Goal: Task Accomplishment & Management: Complete application form

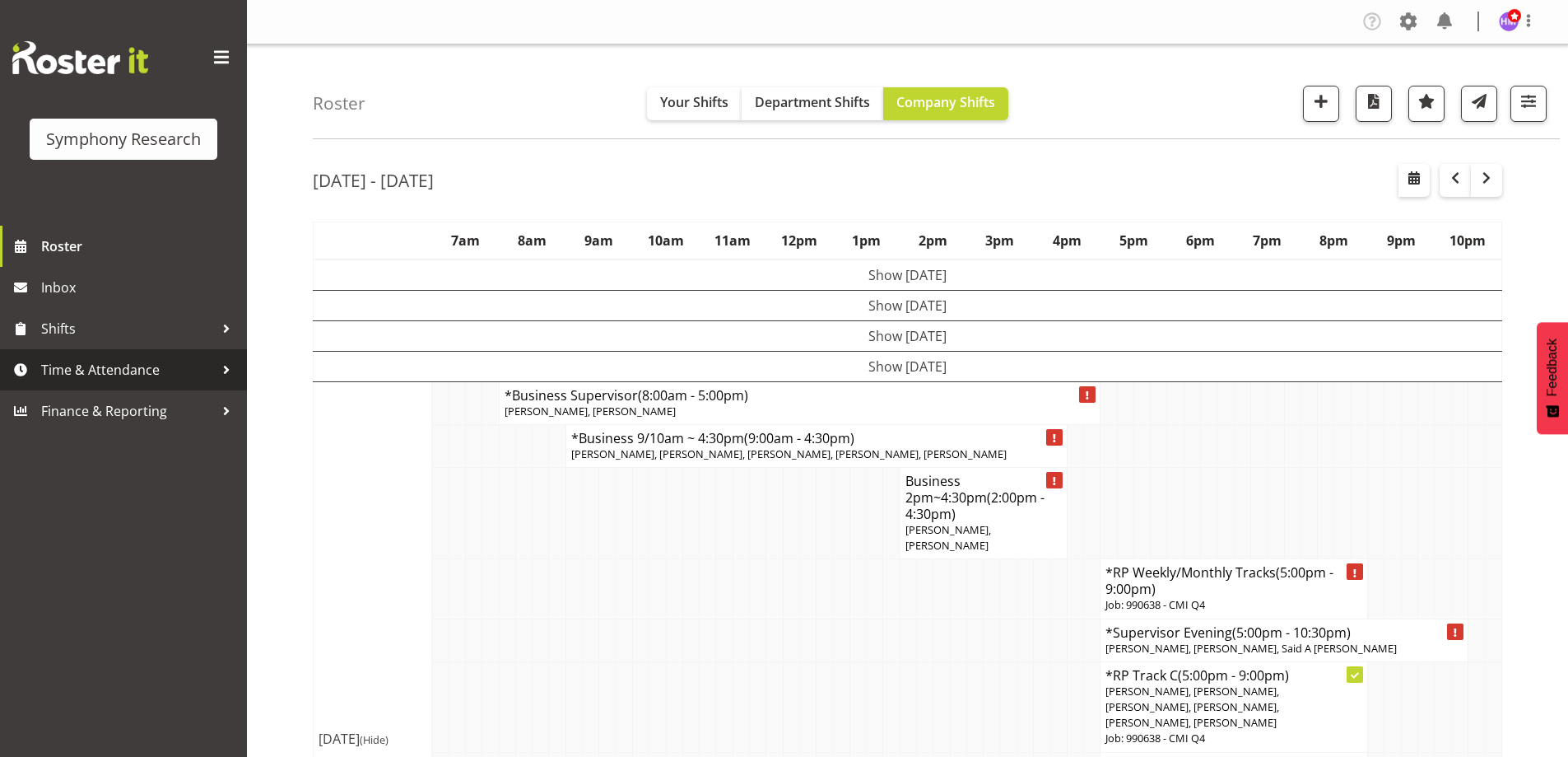
click at [171, 373] on span "Time & Attendance" at bounding box center [128, 369] width 173 height 25
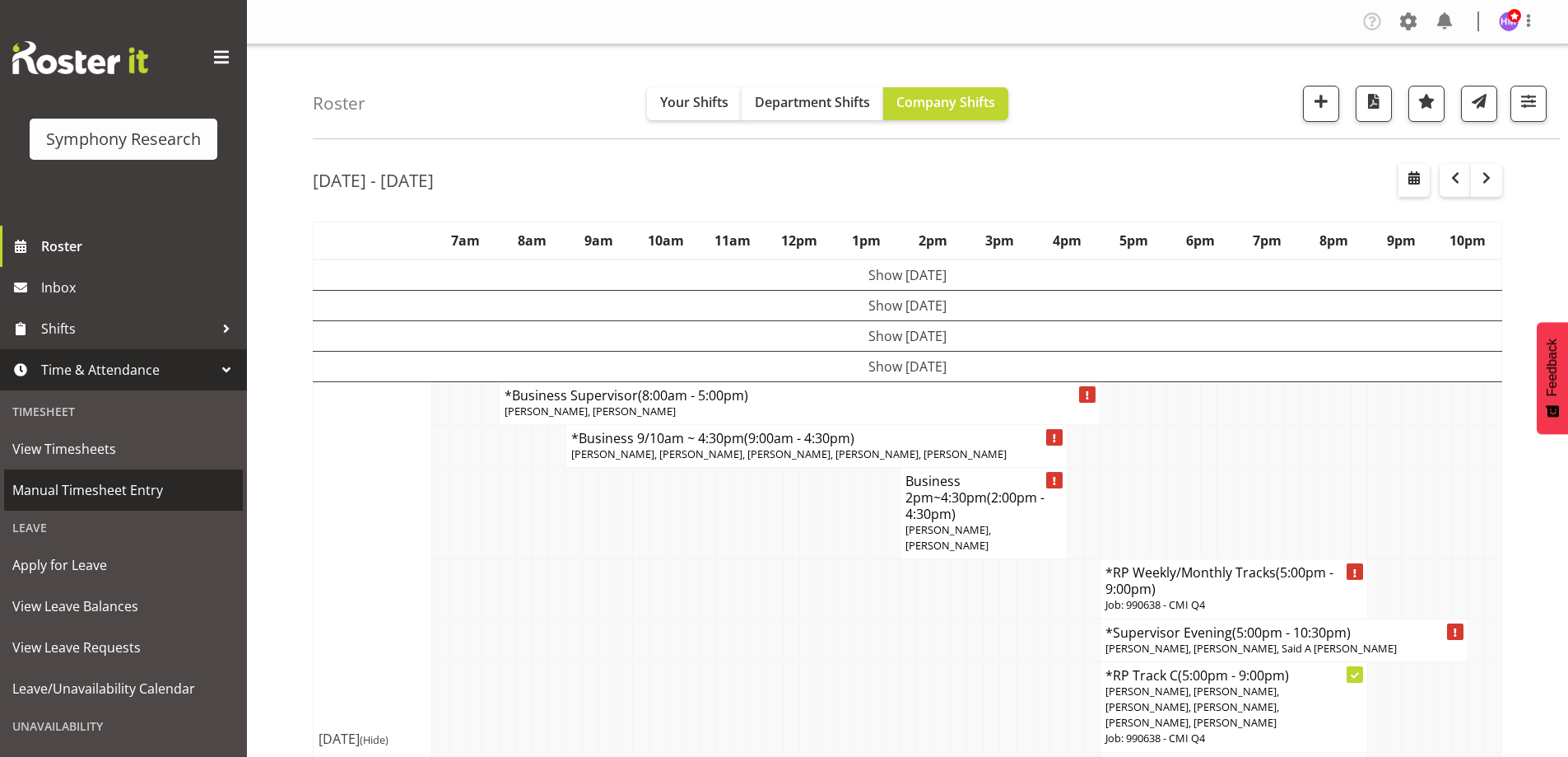
click at [109, 500] on span "Manual Timesheet Entry" at bounding box center [123, 489] width 223 height 25
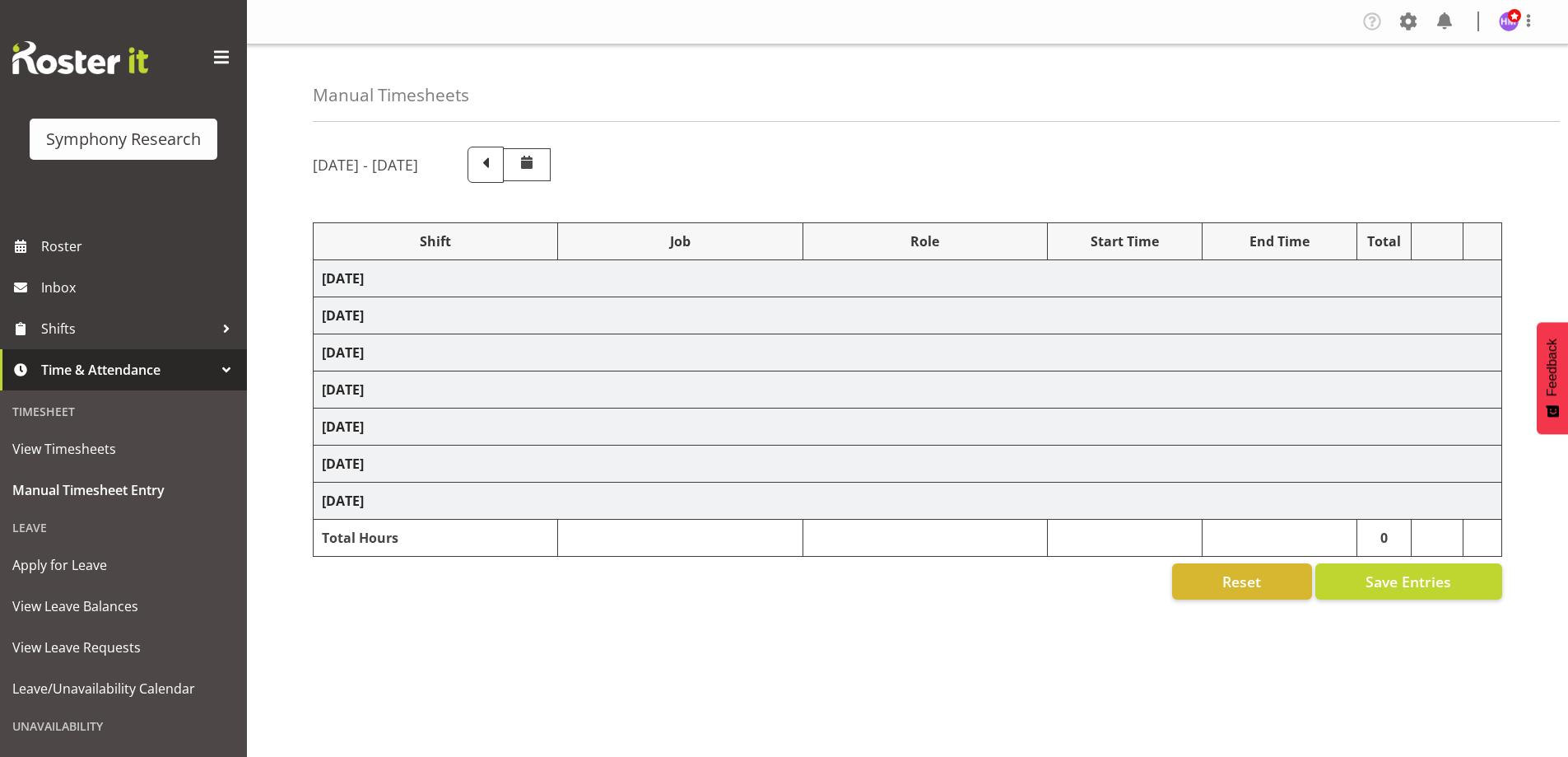
click at [508, 194] on div "August 11th - August 17th 2025 Shift Job Role Start Time End Time Total Monday …" at bounding box center [940, 463] width 1255 height 659
select select "1607"
select select "10499"
select select "1607"
select select "2379"
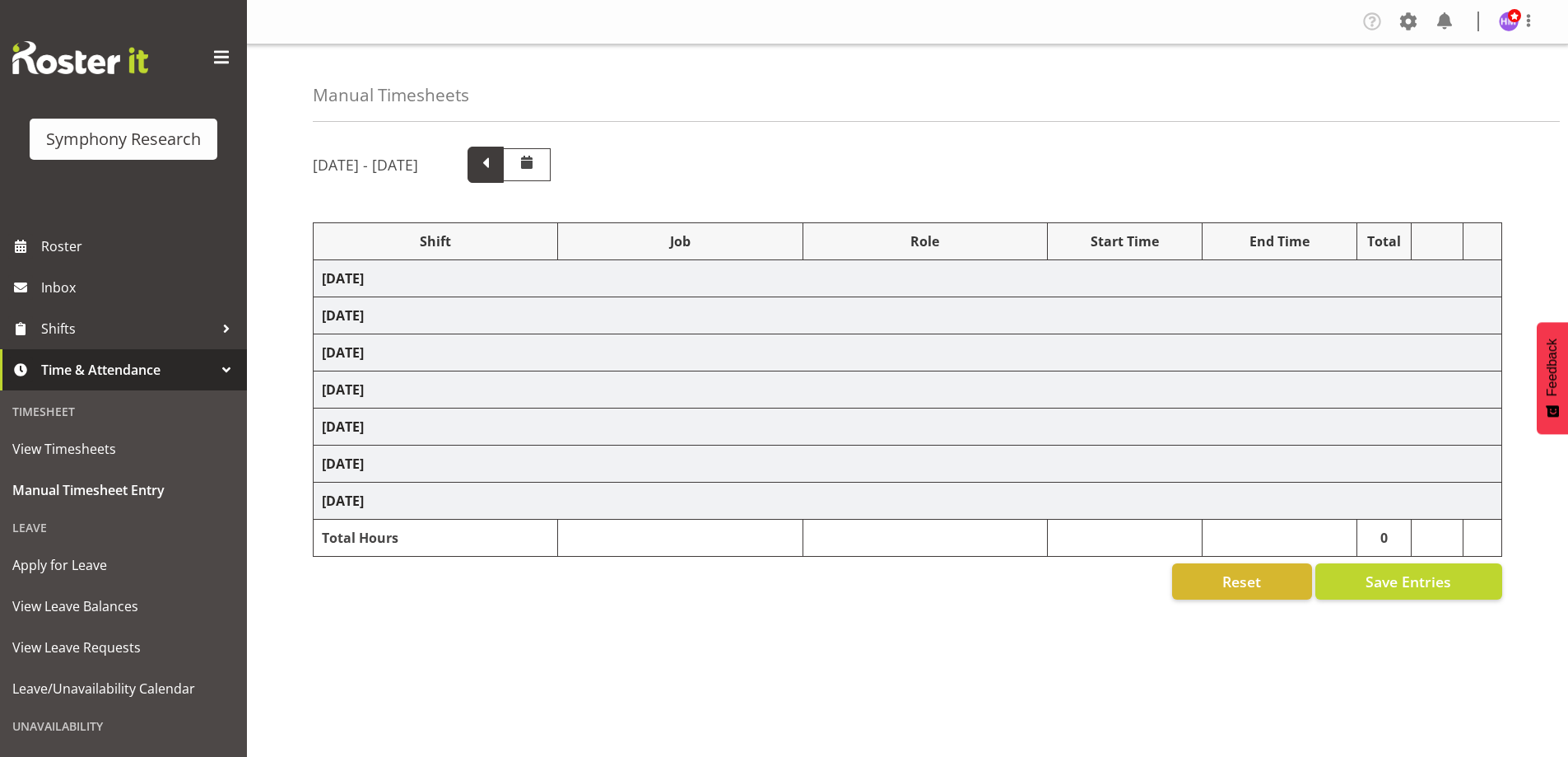
select select "1607"
select select "2379"
select select "1607"
select select "743"
select select "1607"
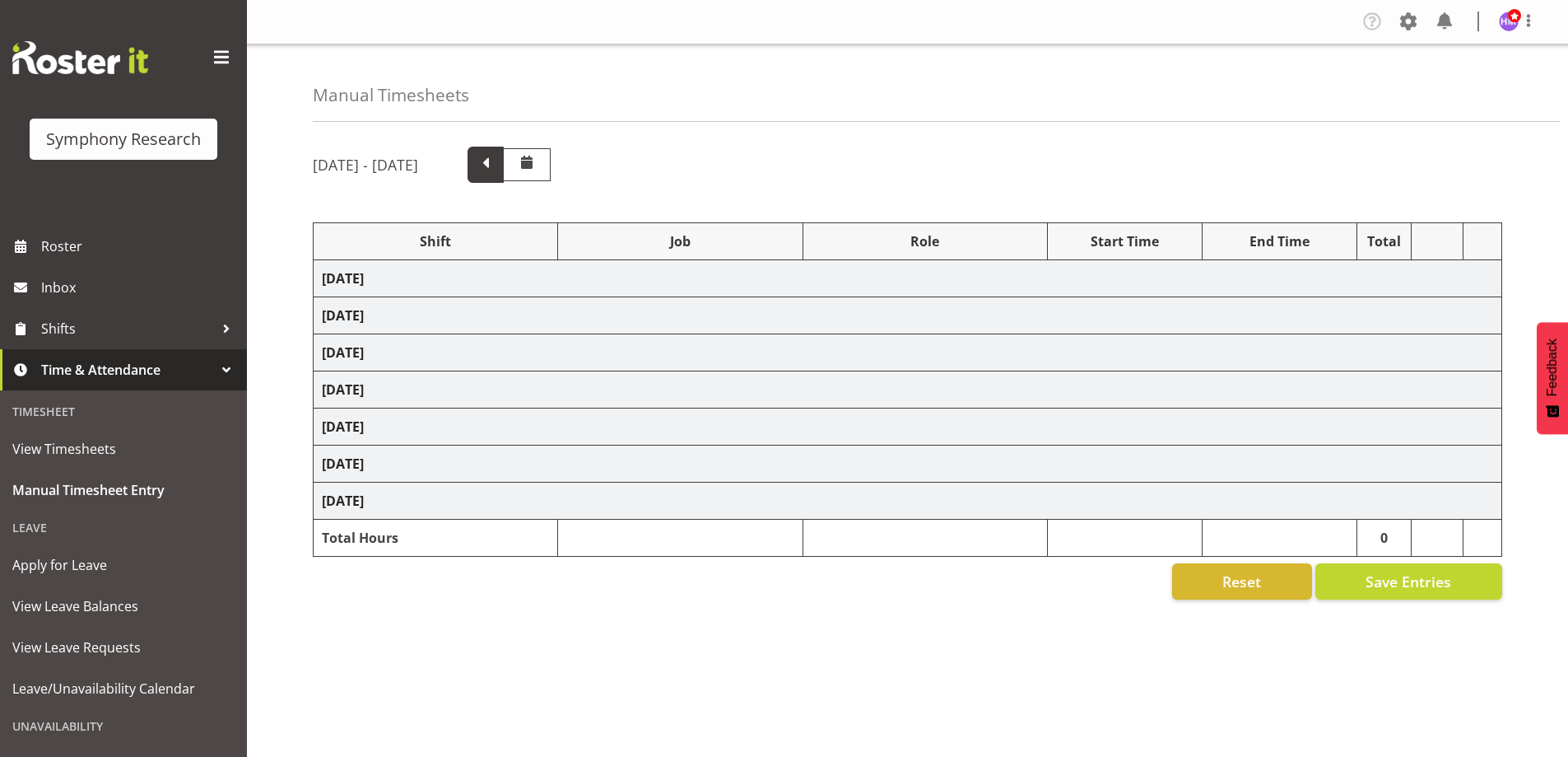
select select "9636"
select select "1607"
select select "2379"
select select "1607"
select select "743"
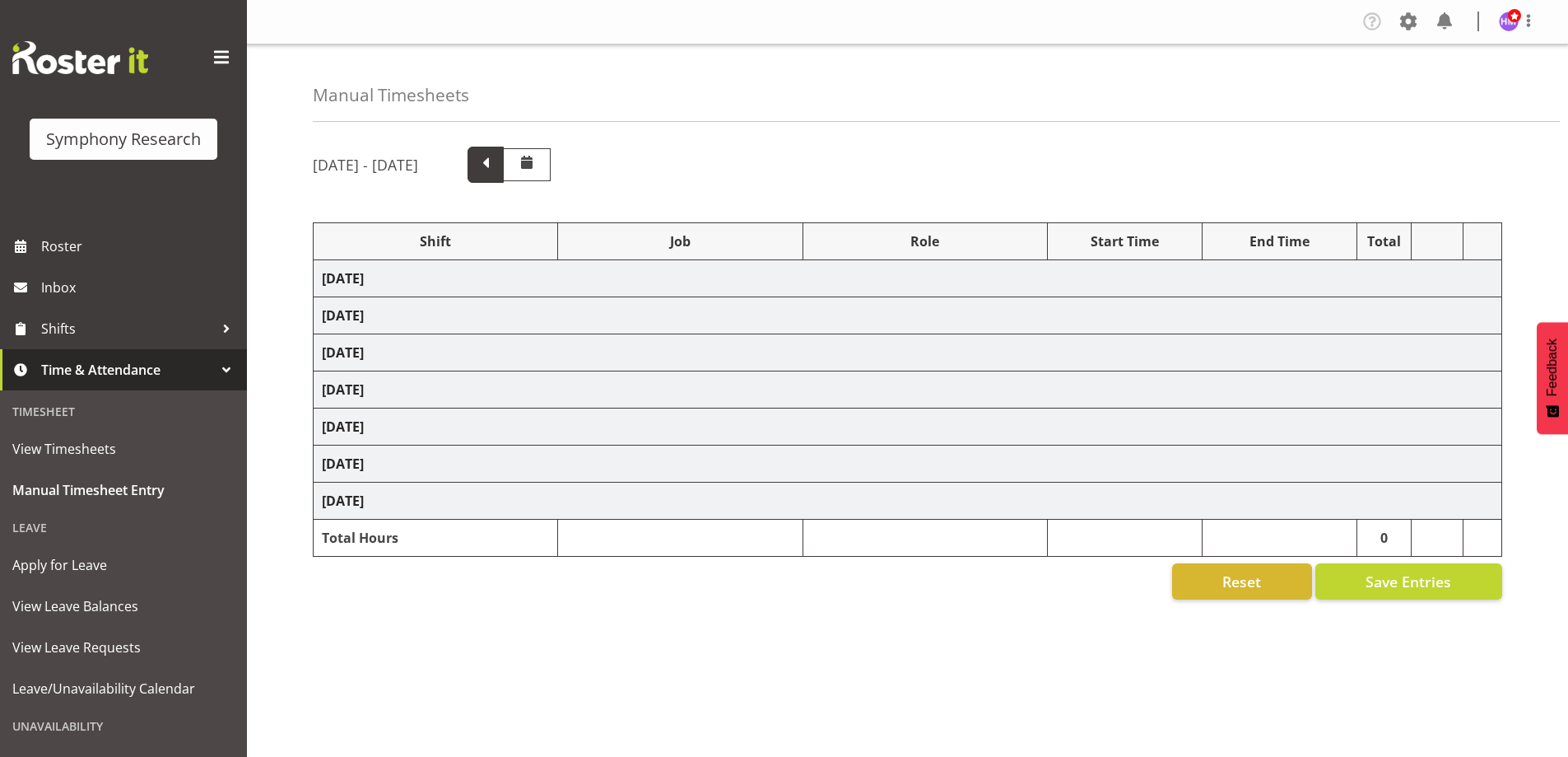
select select "1607"
select select "9426"
select select "1607"
select select "10239"
select select "1607"
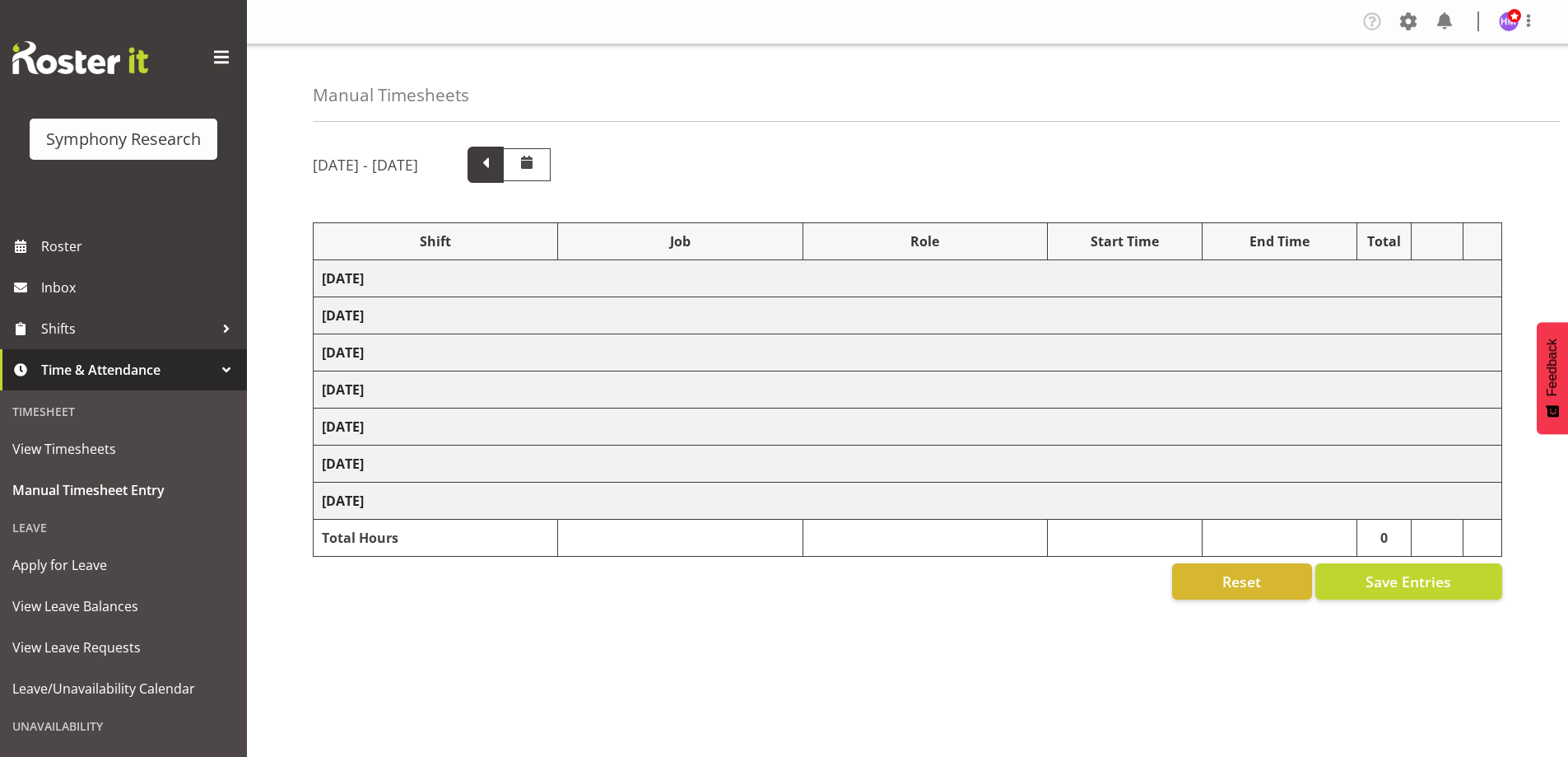
select select "10420"
select select "1607"
select select "9636"
select select "1607"
select select "10458"
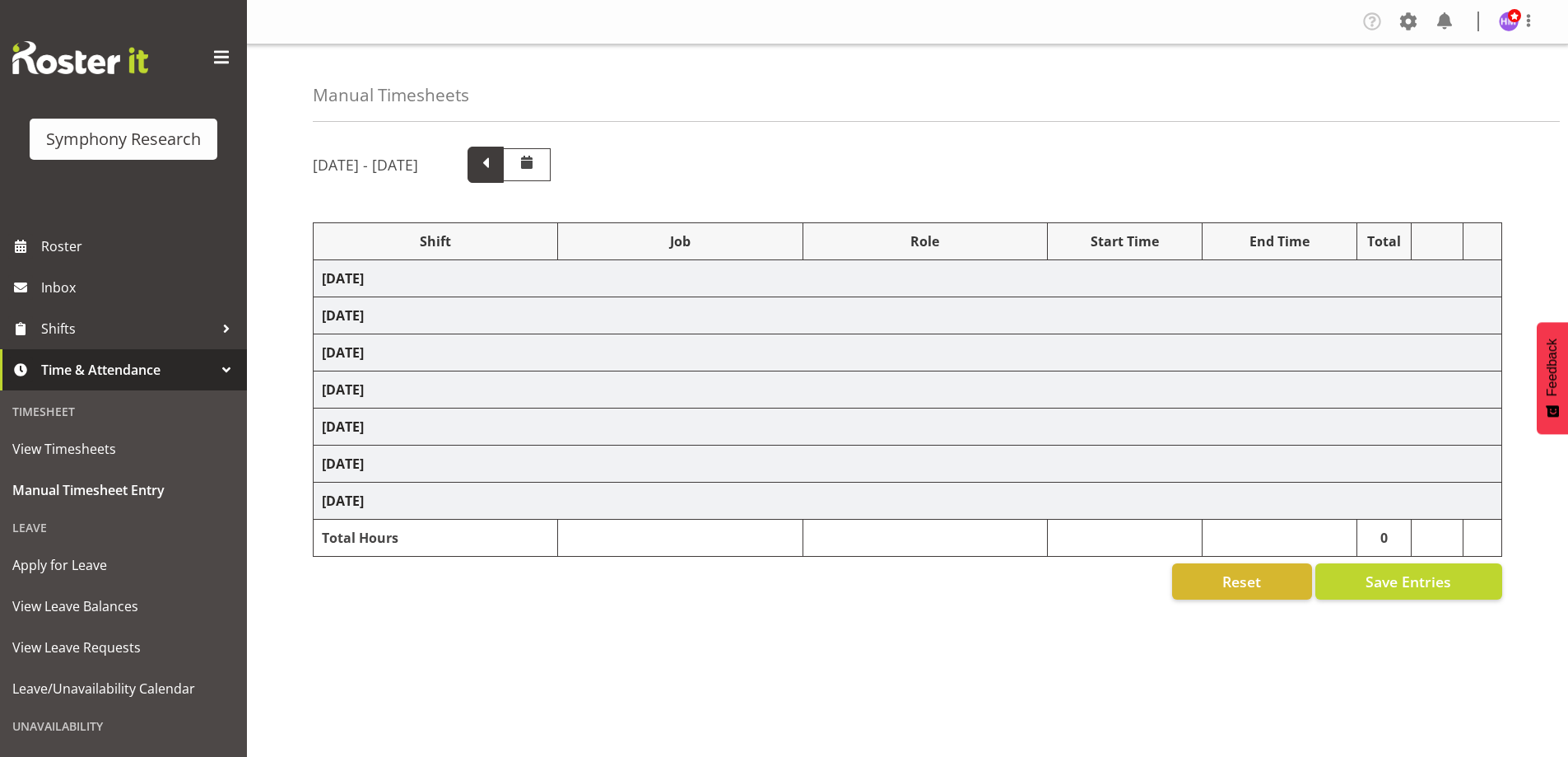
select select "1607"
select select "10242"
select select "1607"
select select "2379"
select select "1607"
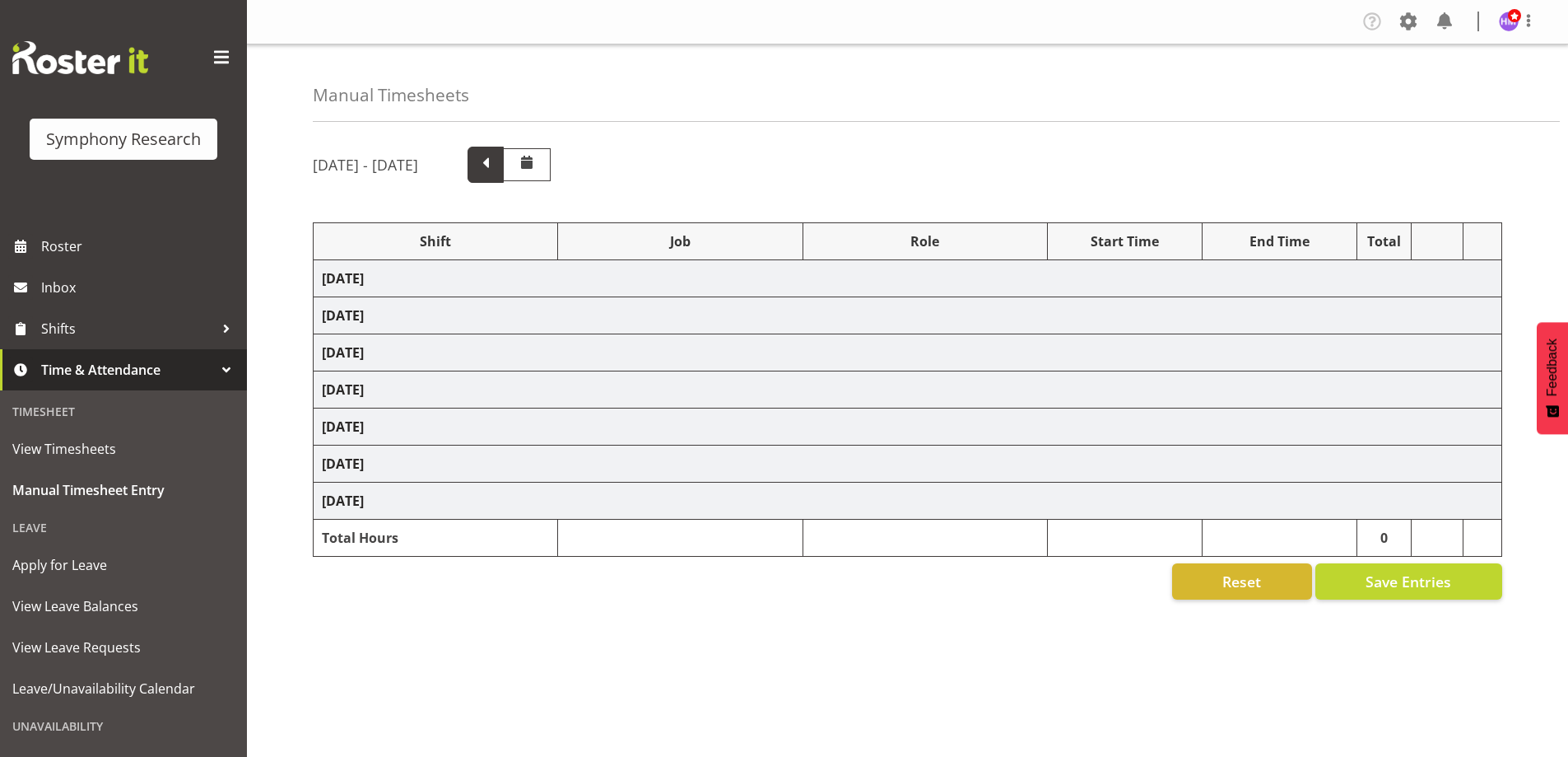
select select "2379"
select select "1607"
select select "2379"
select select "1607"
select select "743"
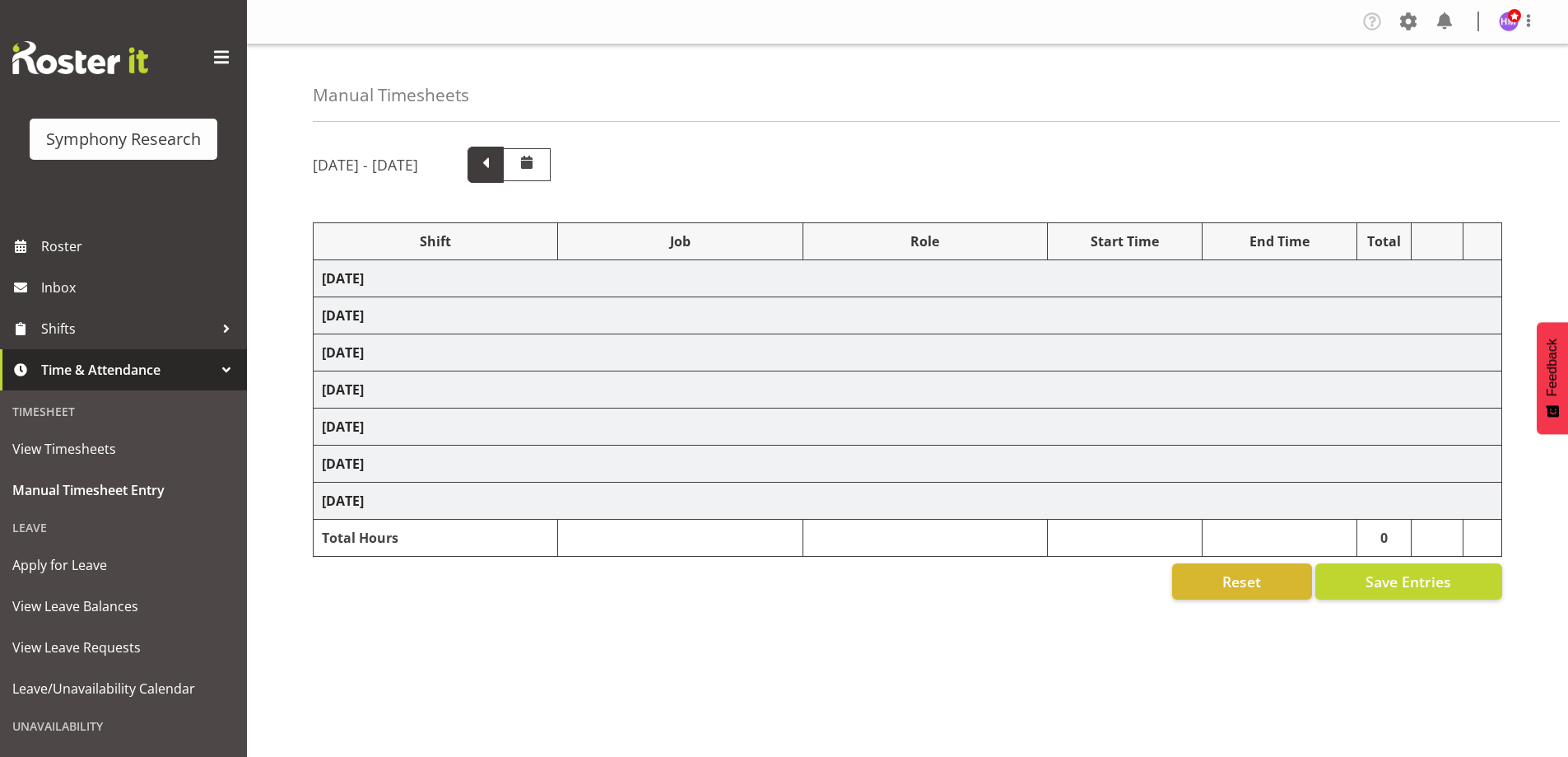
select select "1607"
select select "10242"
select select "1607"
select select "10458"
select select "1607"
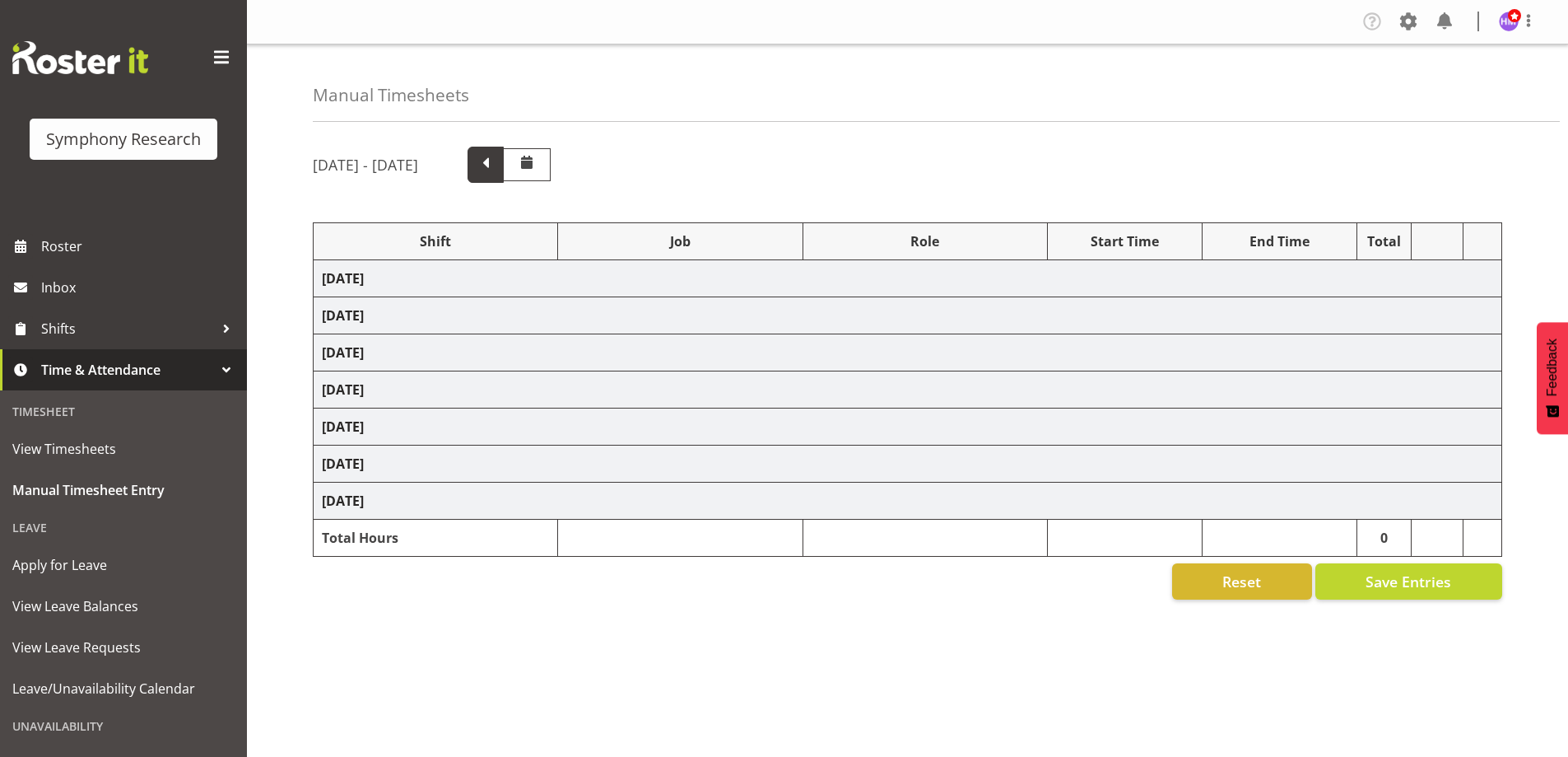
select select "9636"
select select "1607"
select select "10239"
select select "1607"
select select "9426"
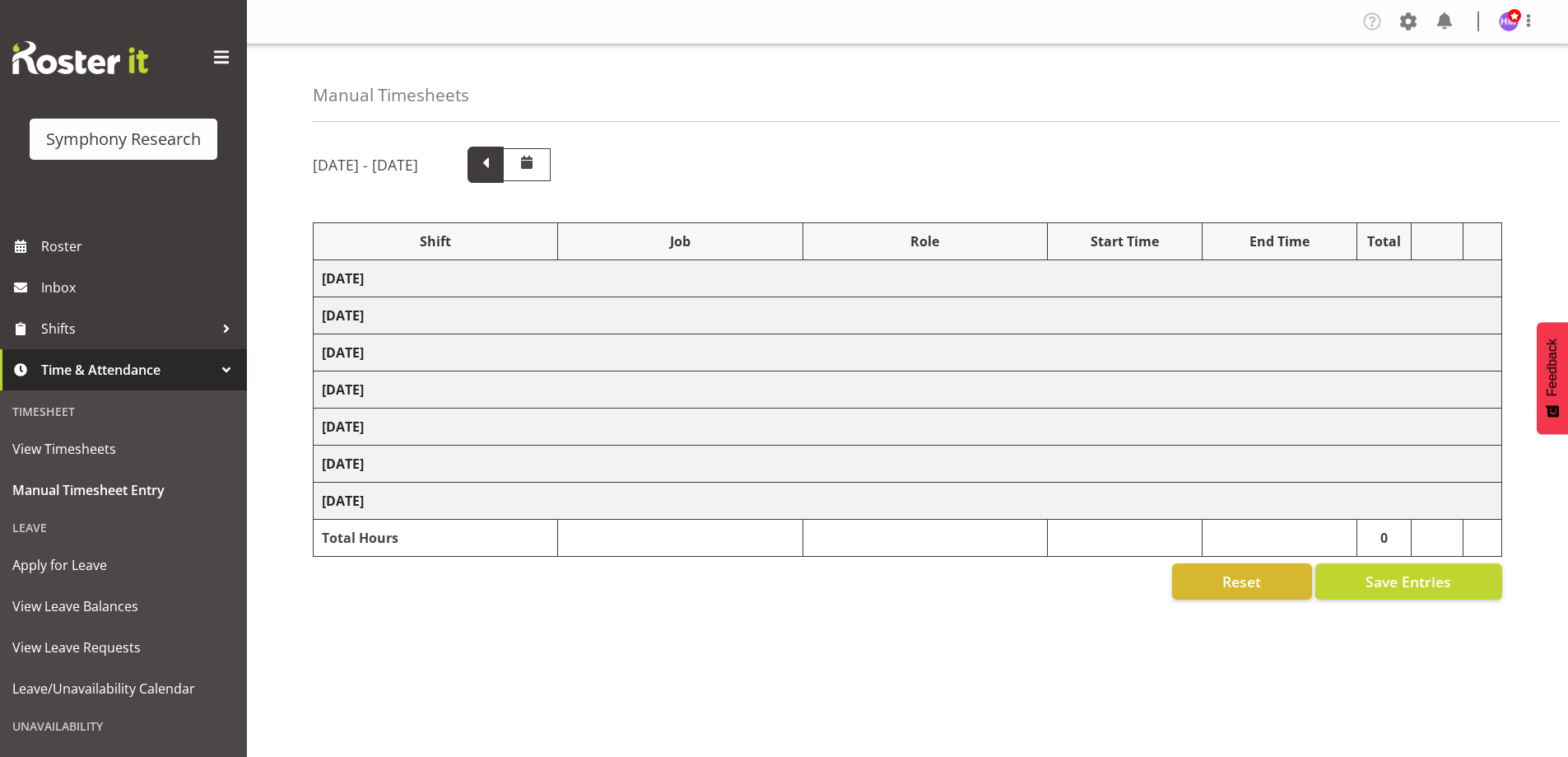
select select "1607"
select select "2379"
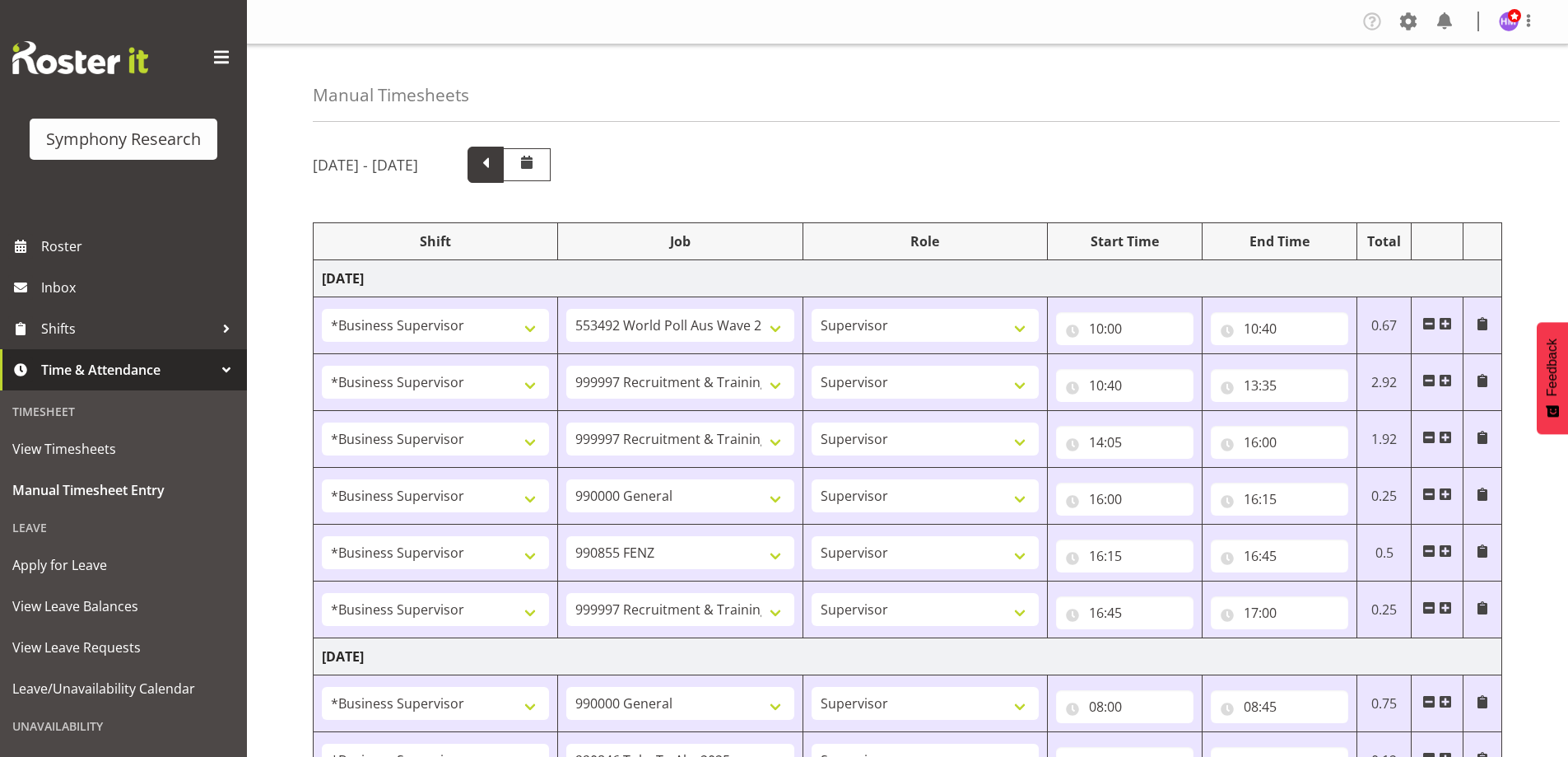
click at [496, 158] on span at bounding box center [485, 162] width 22 height 22
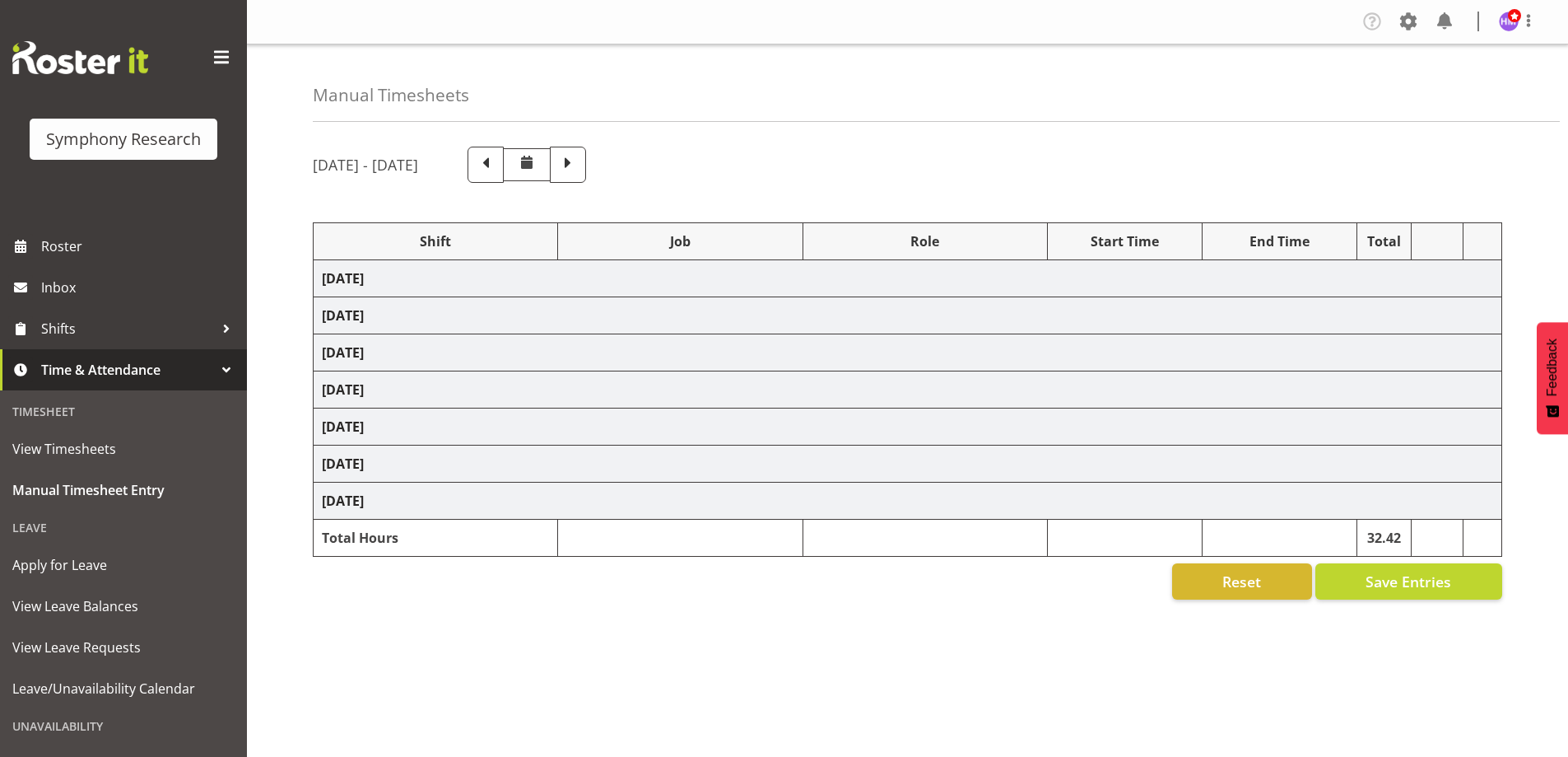
click at [419, 382] on td "Thursday 7th August 2025" at bounding box center [907, 389] width 1188 height 37
select select "1607"
select select "743"
select select "1607"
select select
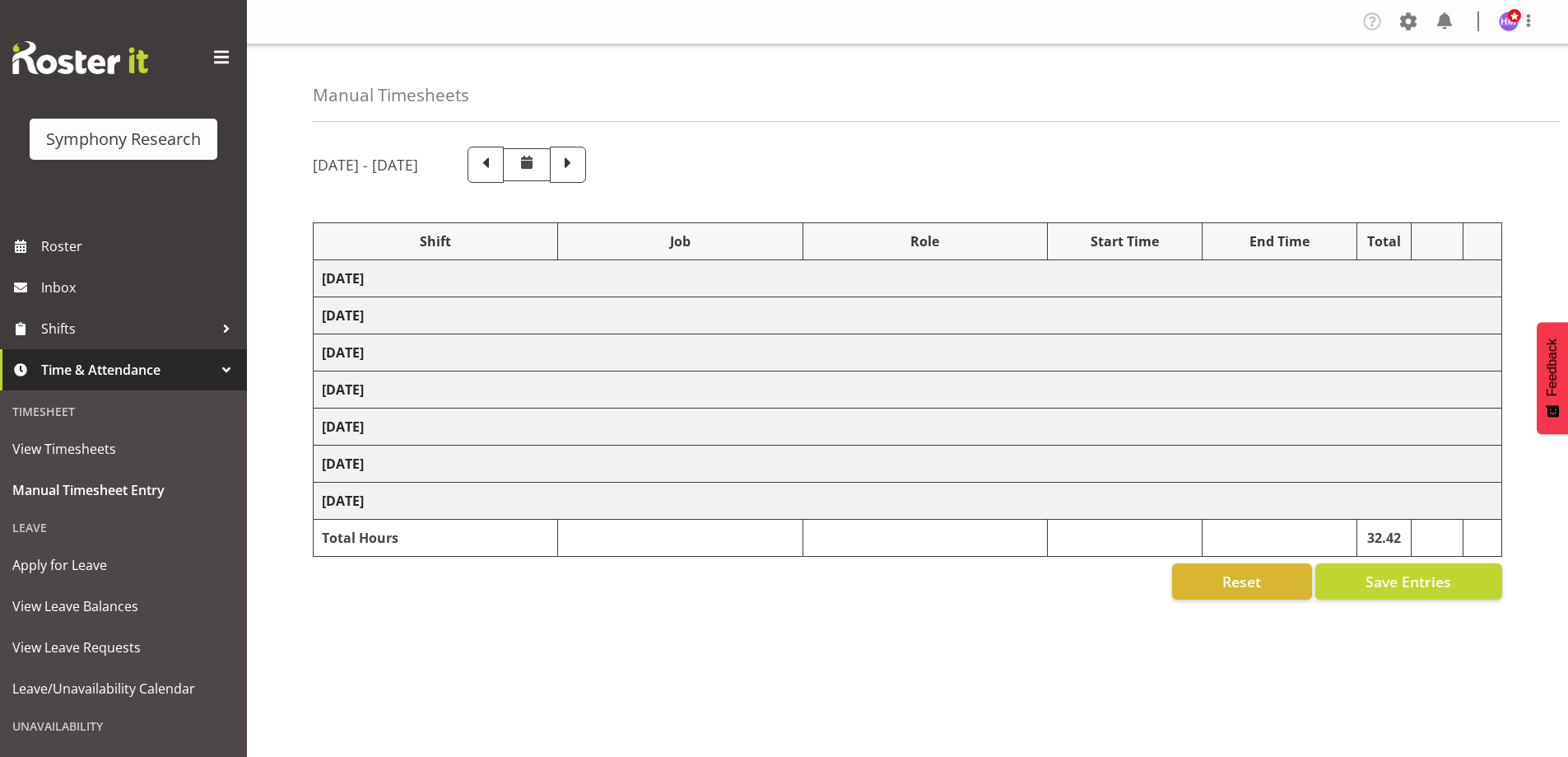
select select "47"
select select "1607"
select select
select select "1607"
select select
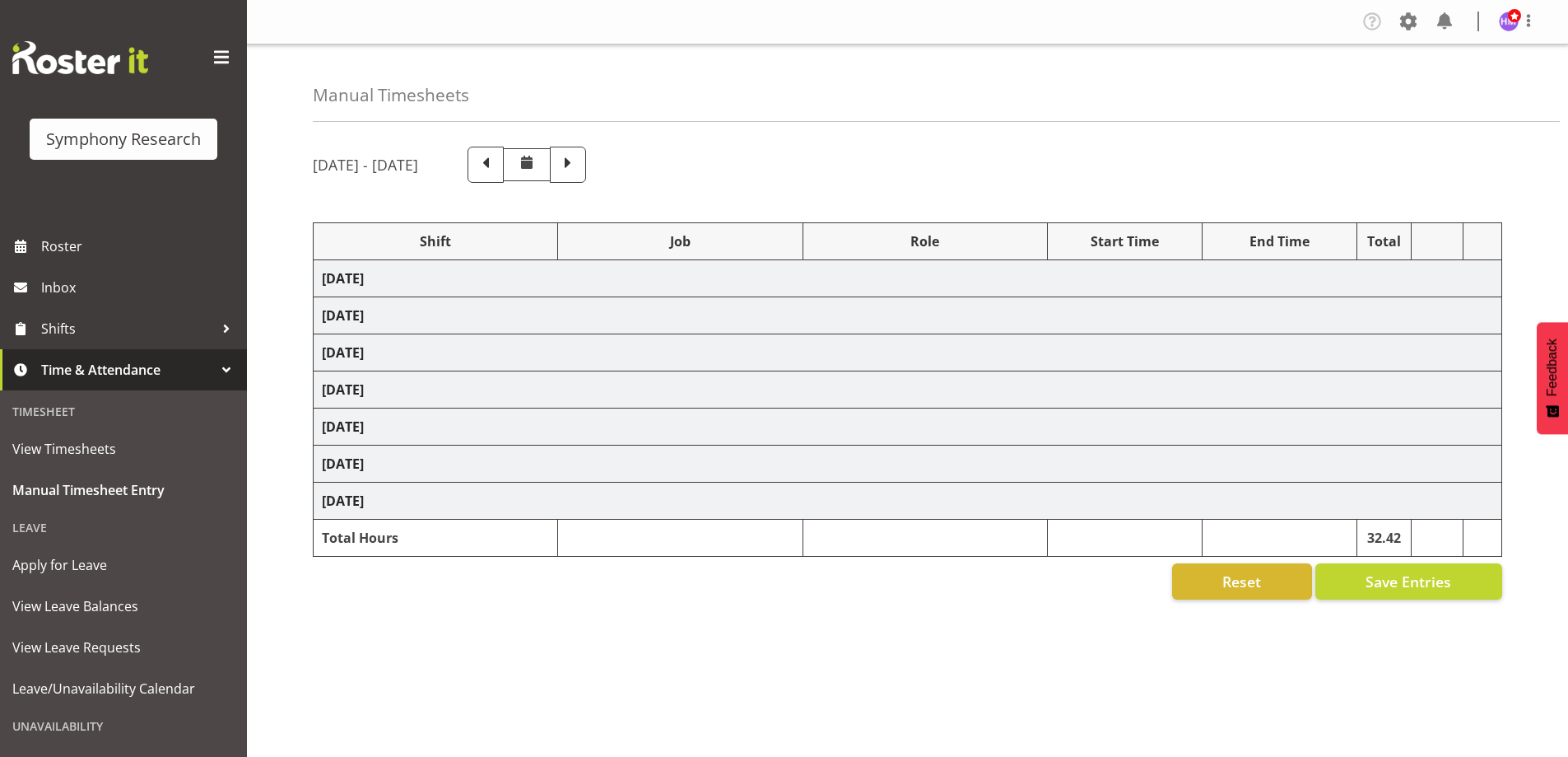
select select "47"
select select "1607"
select select
select select "1607"
select select "10420"
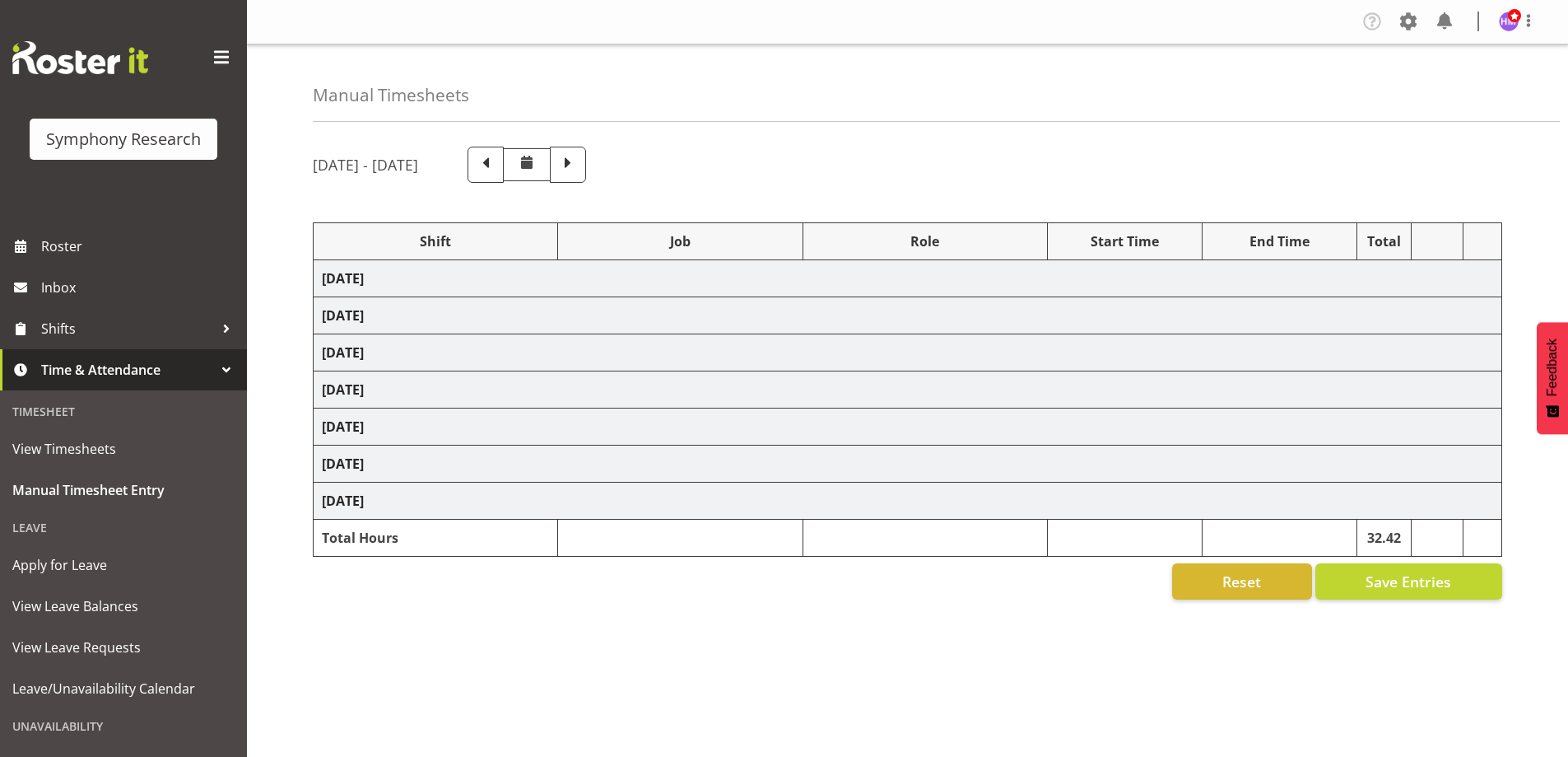
select select "1607"
select select "9426"
select select "1607"
select select "743"
select select "1607"
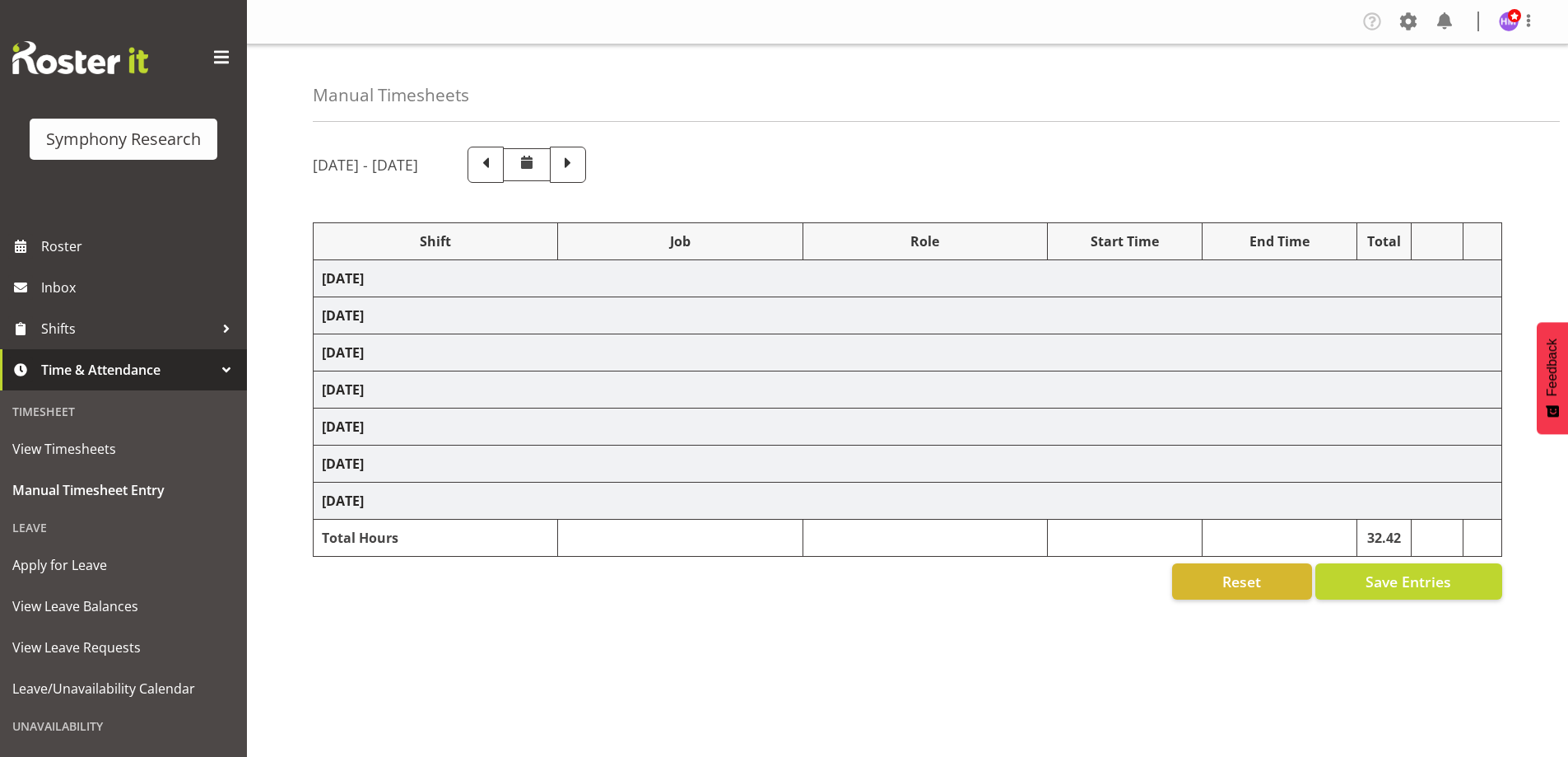
select select
select select "1607"
select select "743"
select select "1607"
select select "760"
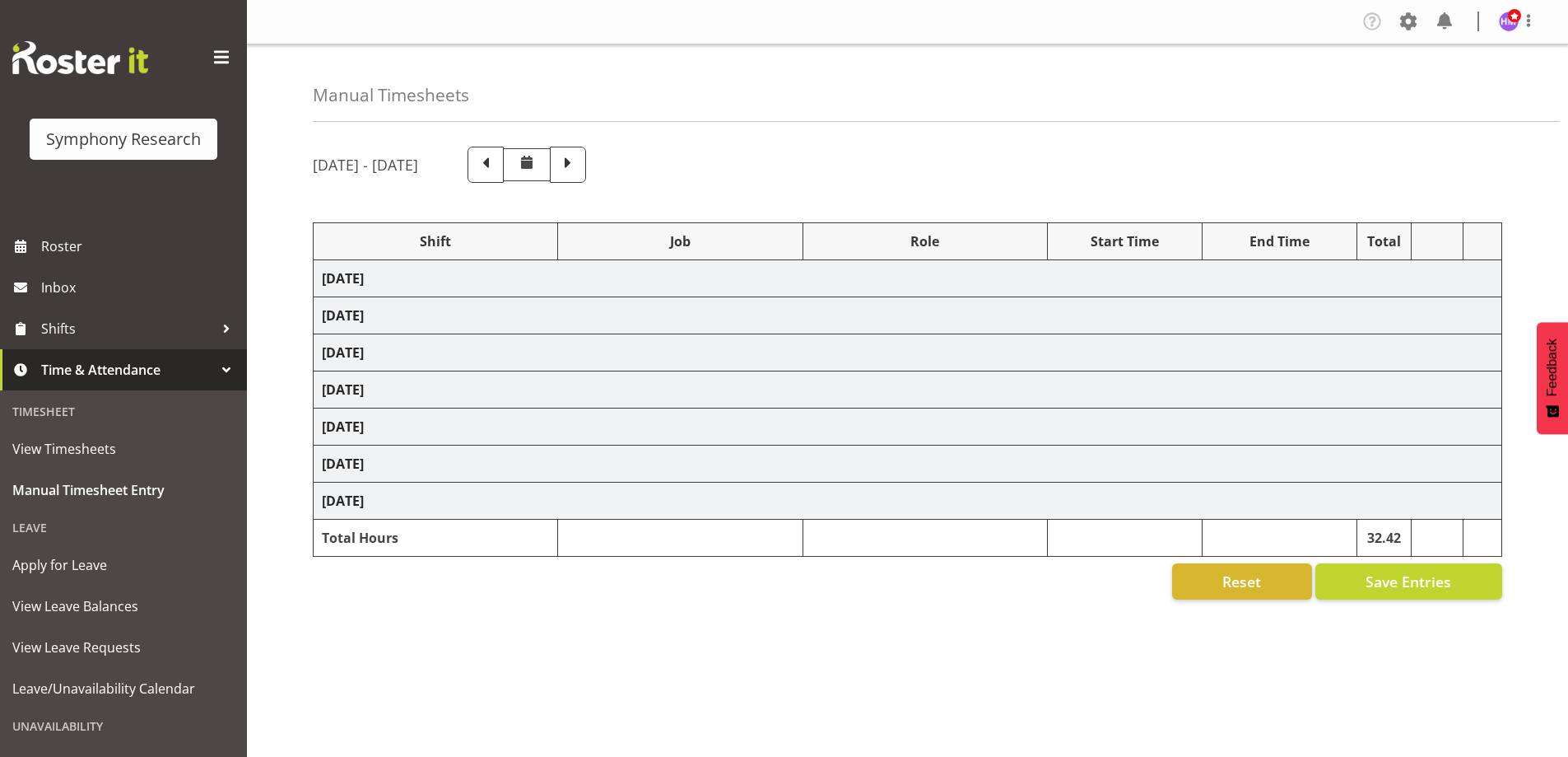
select select "1607"
select select "10458"
select select "1607"
select select
select select "1607"
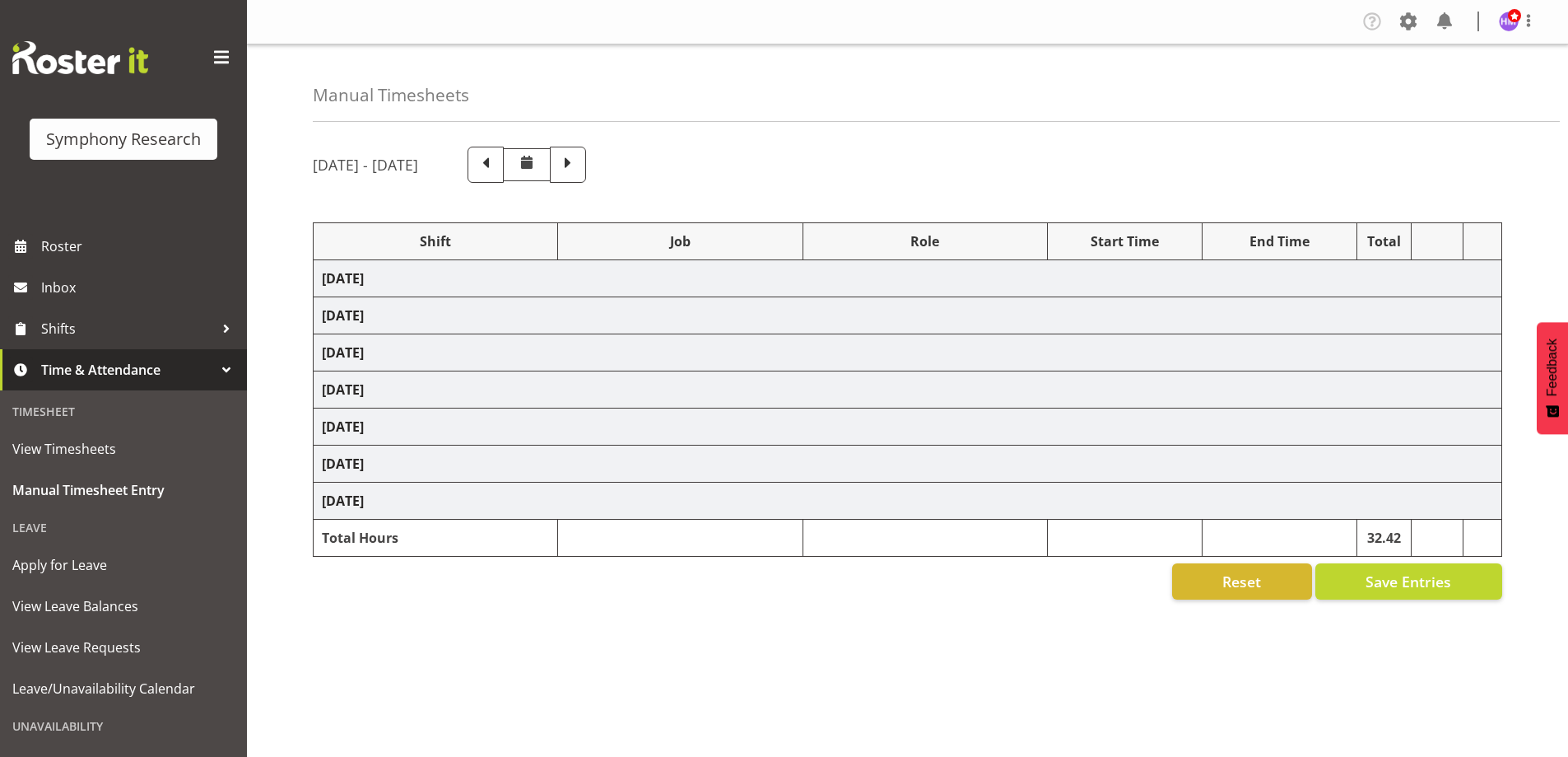
select select "10239"
select select "1607"
select select "9426"
select select "1607"
select select "10242"
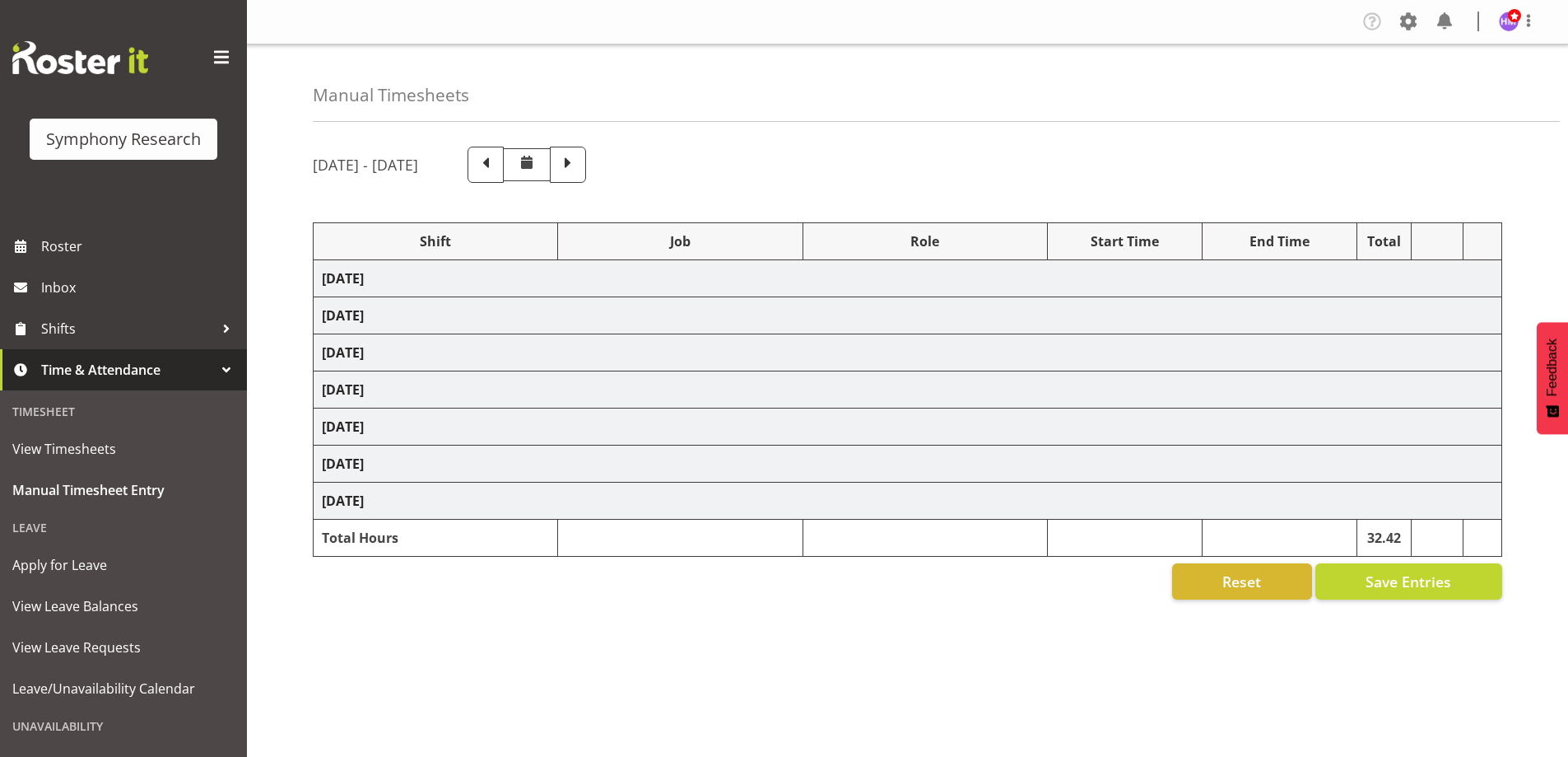
select select "1607"
select select "743"
select select "1607"
select select "9426"
select select "1607"
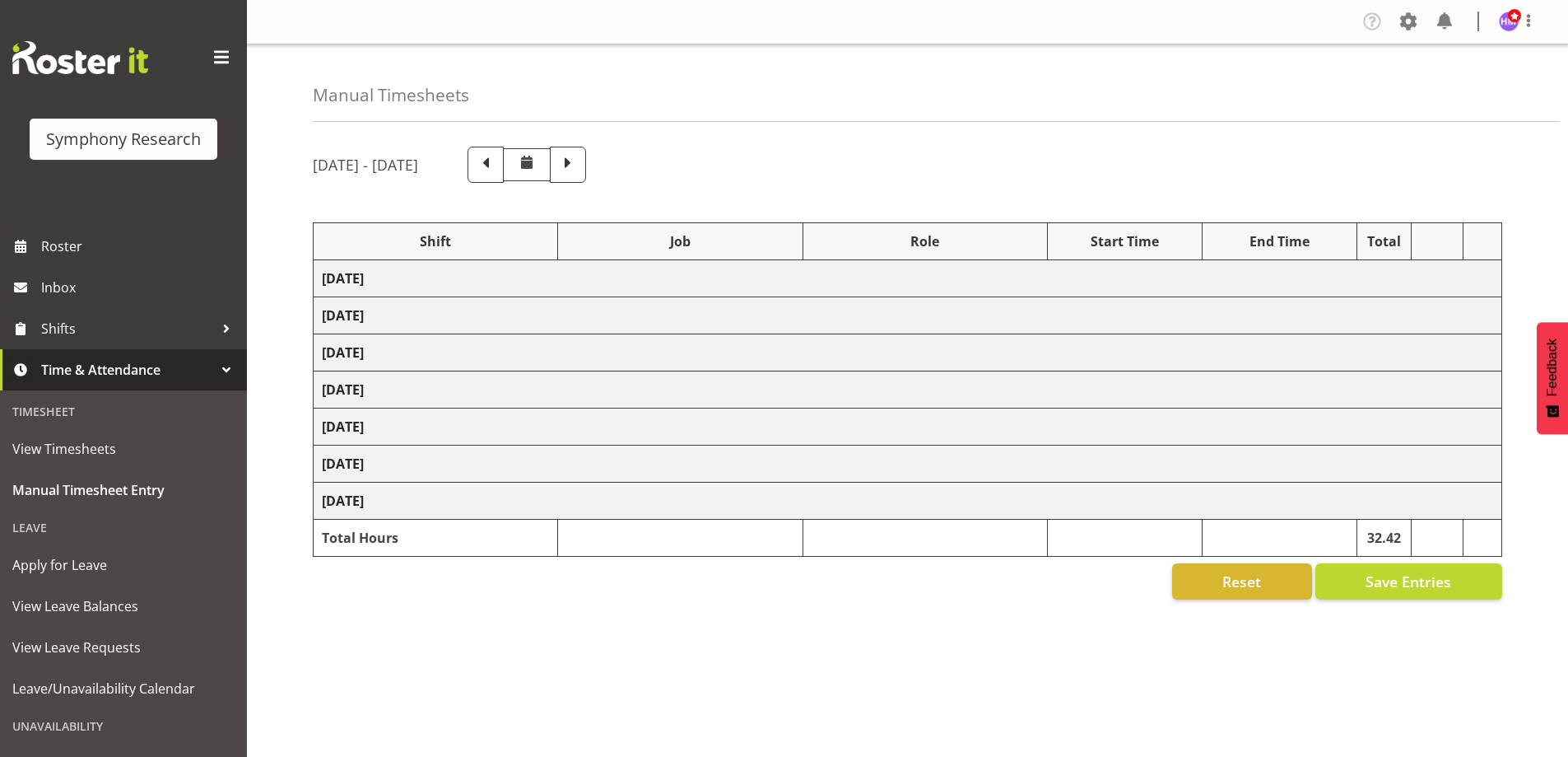
select select
select select "1607"
select select
select select "47"
select select "1607"
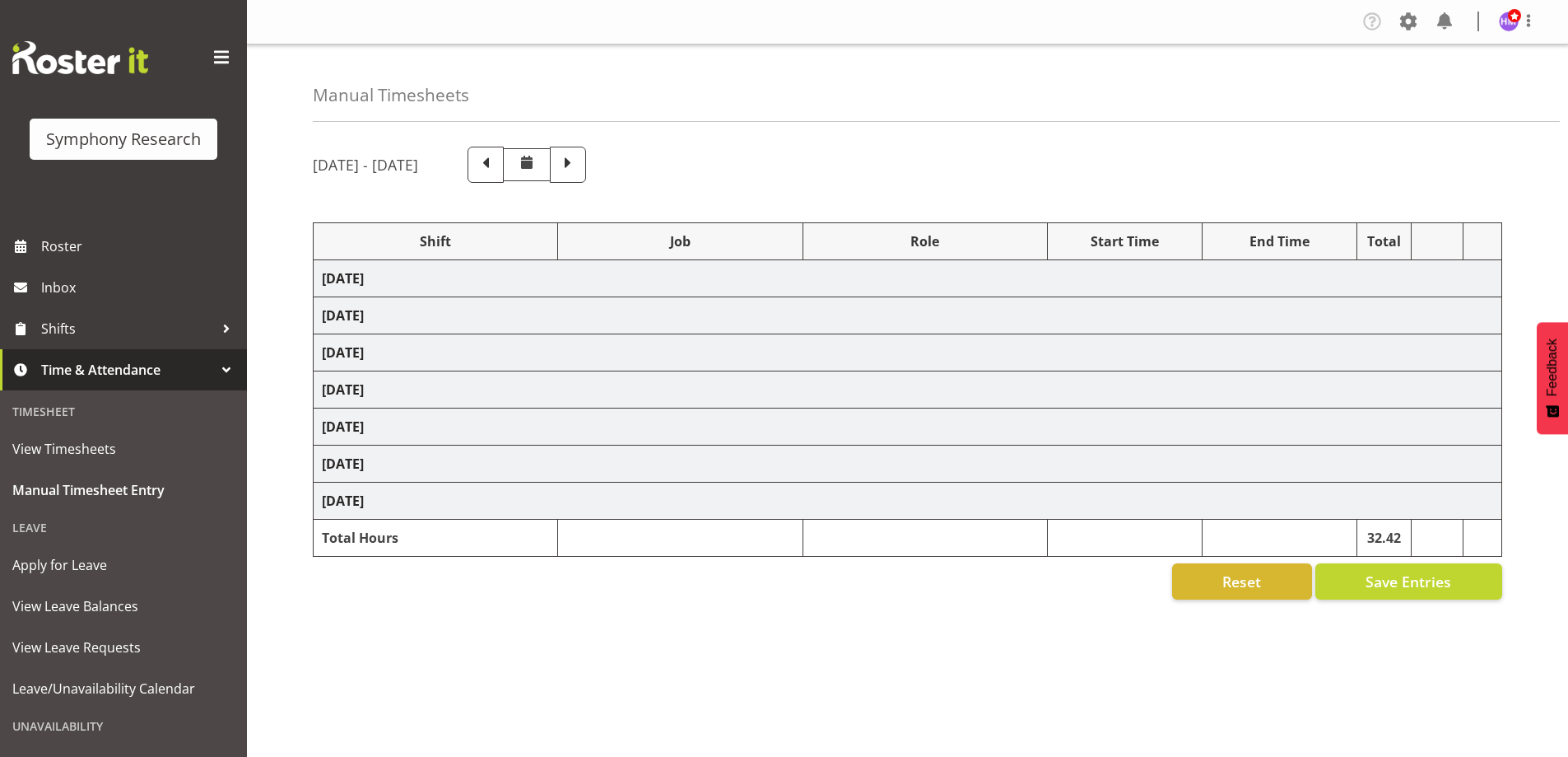
select select
select select "1607"
select select "10458"
select select "47"
select select "1607"
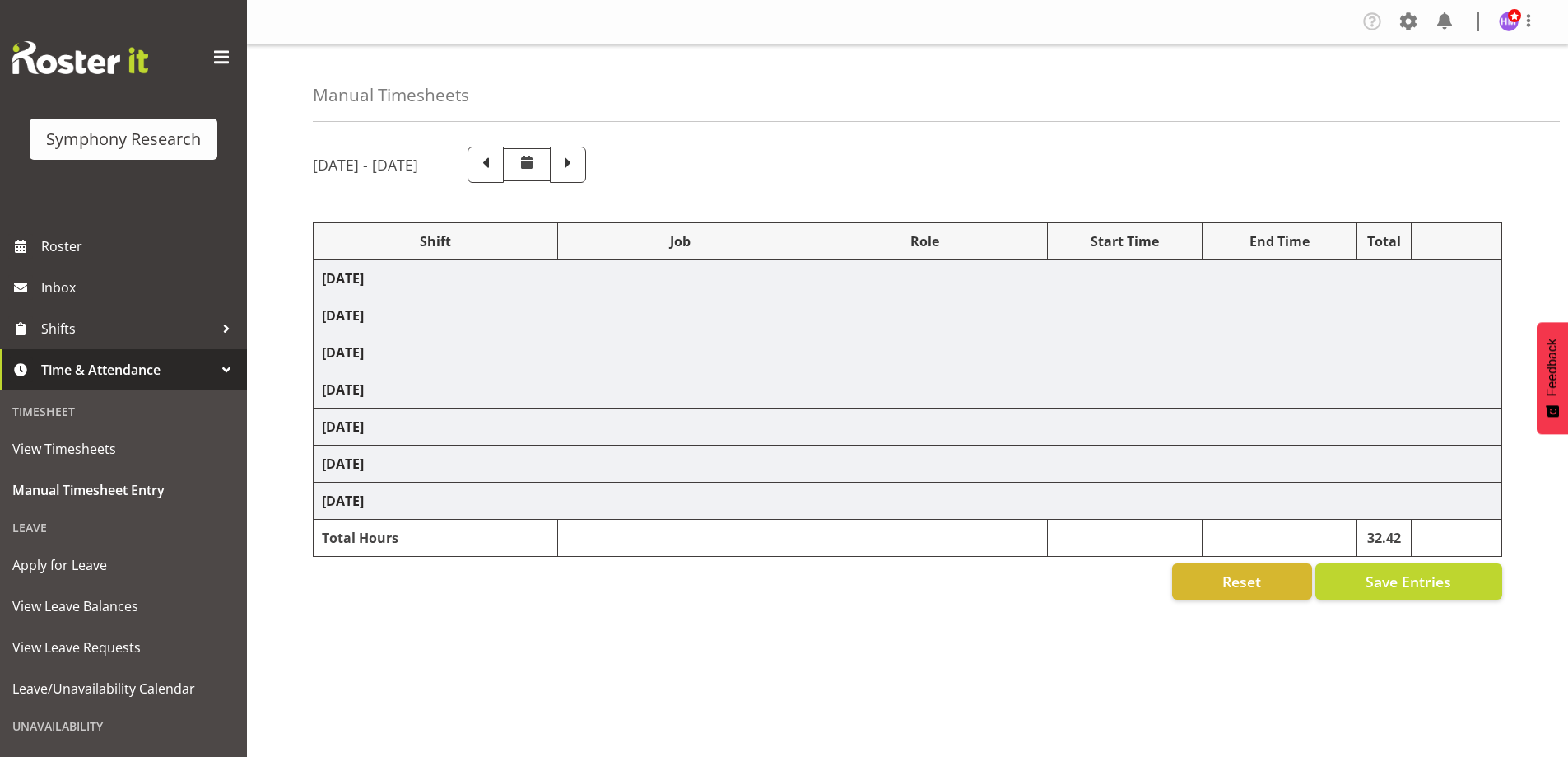
select select "743"
select select "1607"
select select "10458"
select select "47"
select select "1607"
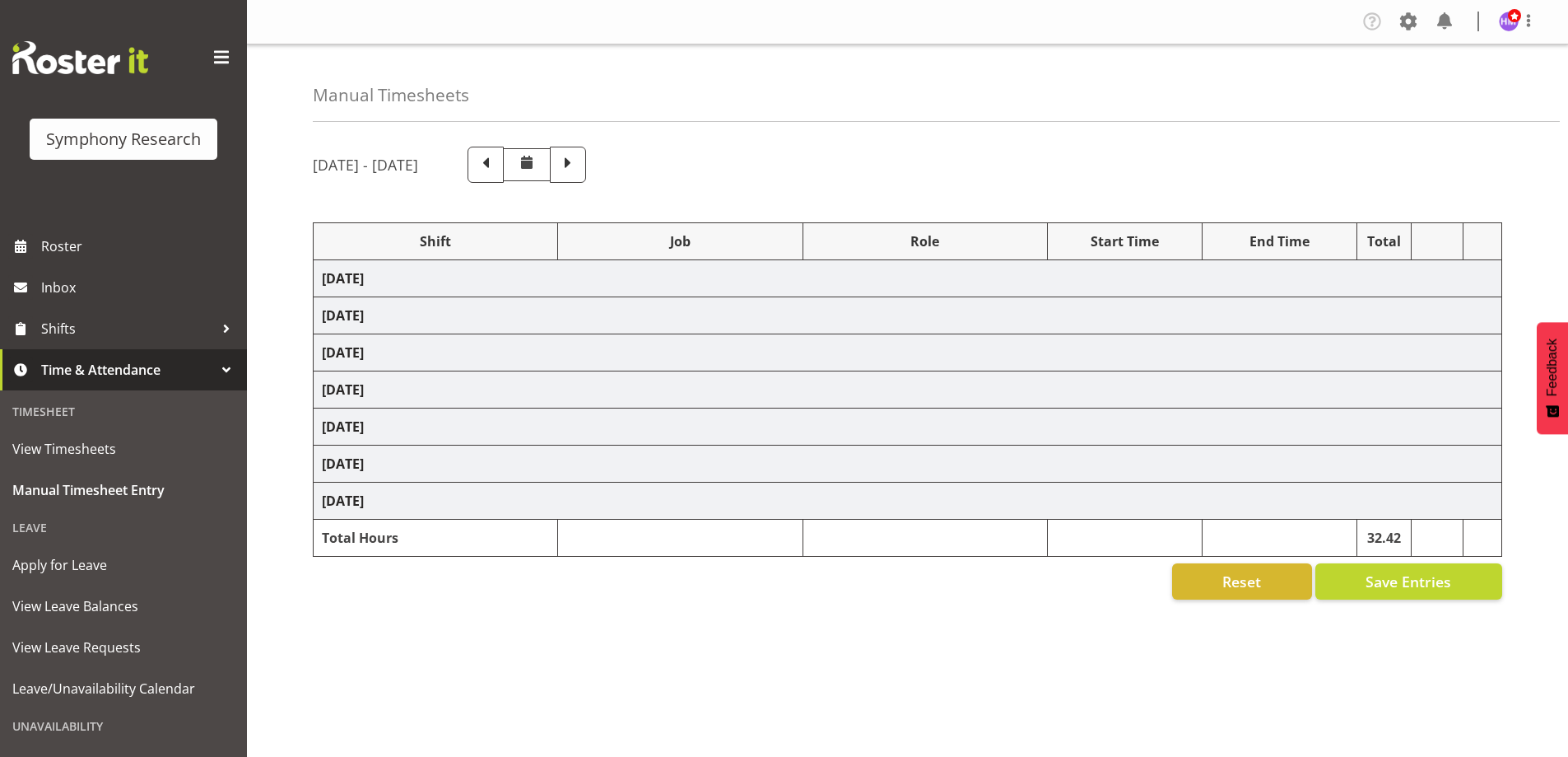
select select
select select "47"
select select "1607"
select select "10458"
select select "47"
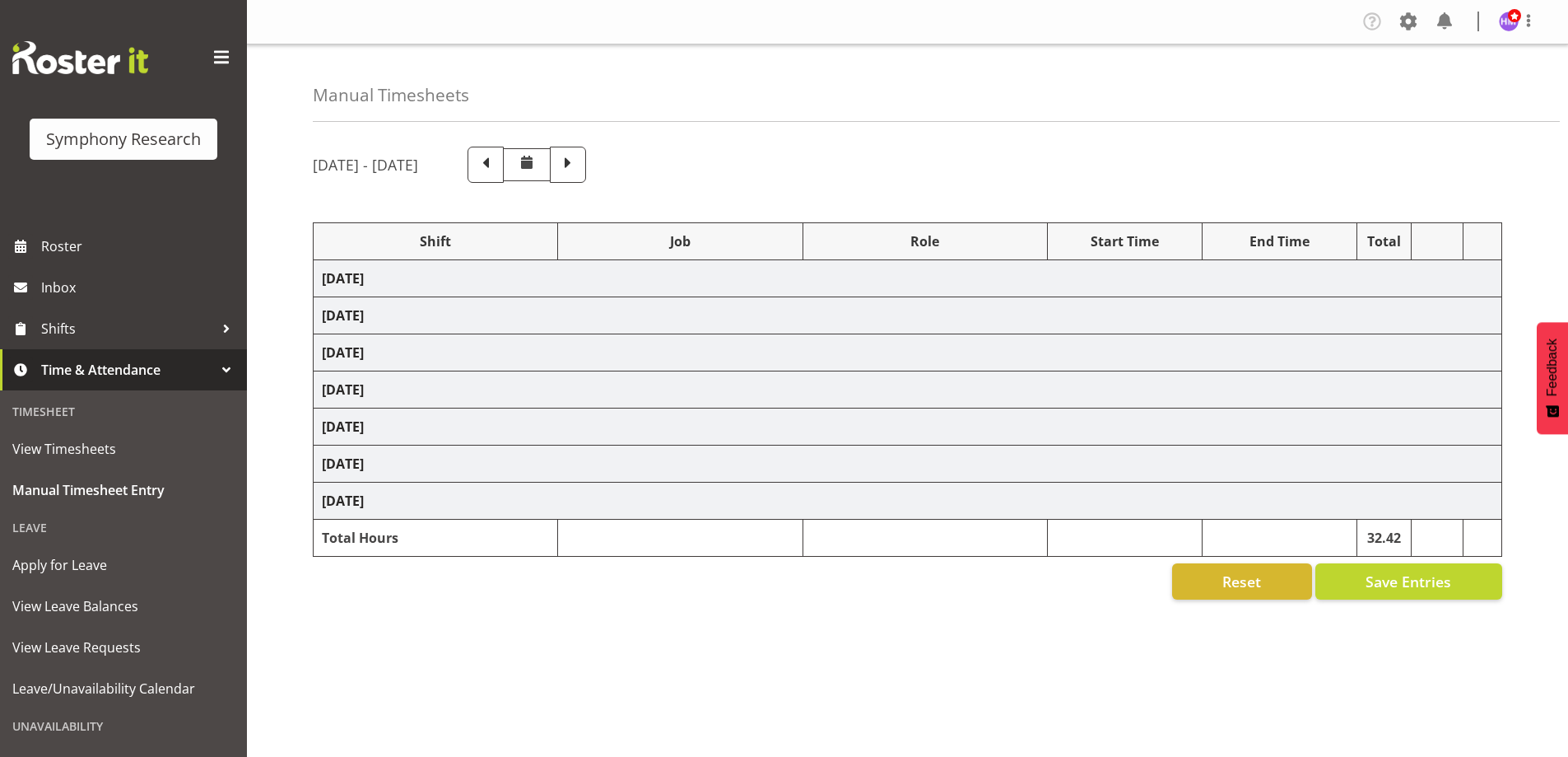
select select "1607"
select select "10242"
select select "1607"
select select "10420"
select select "1607"
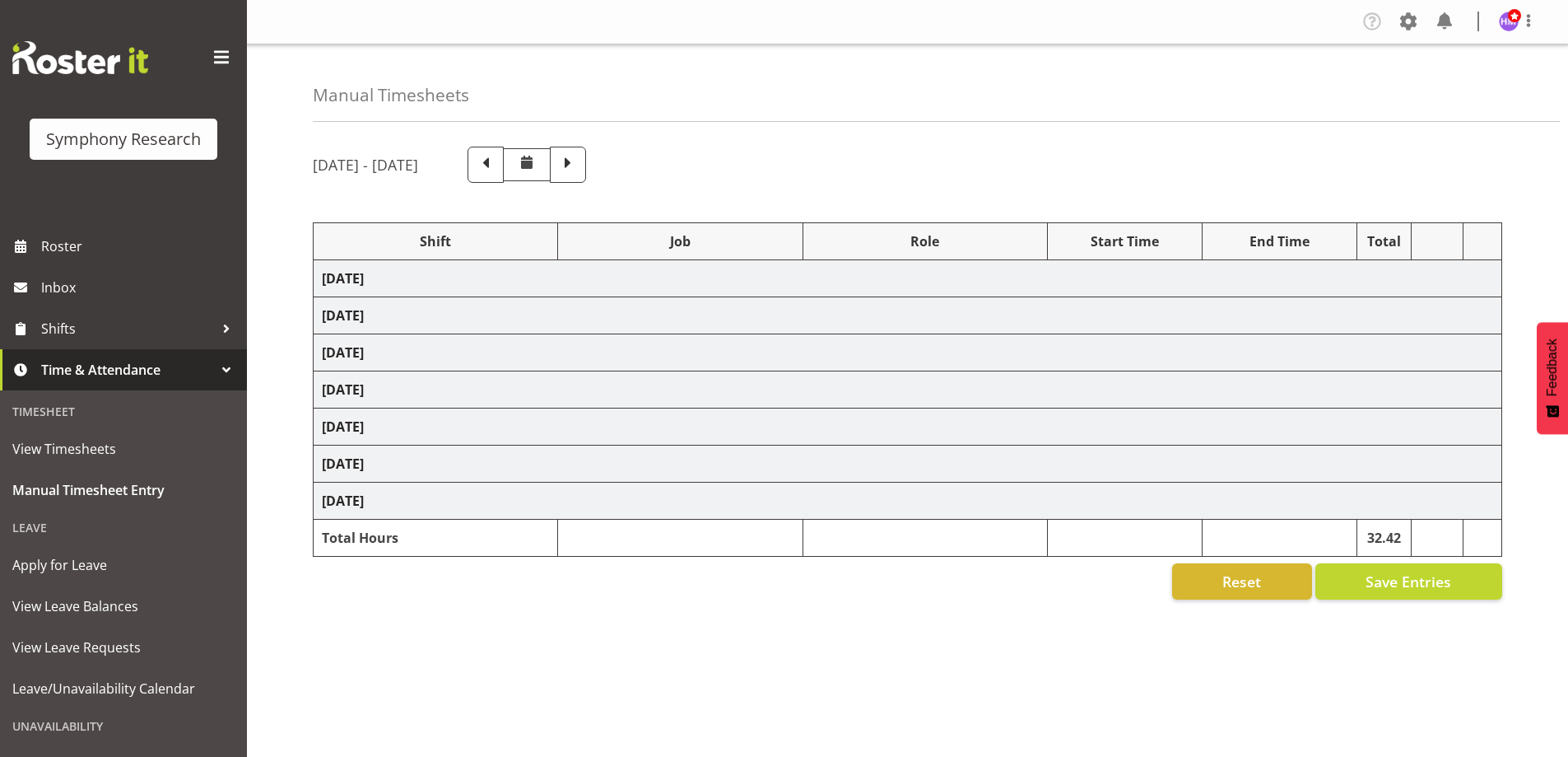
select select "743"
select select "1607"
select select "9426"
select select "1607"
select select "10239"
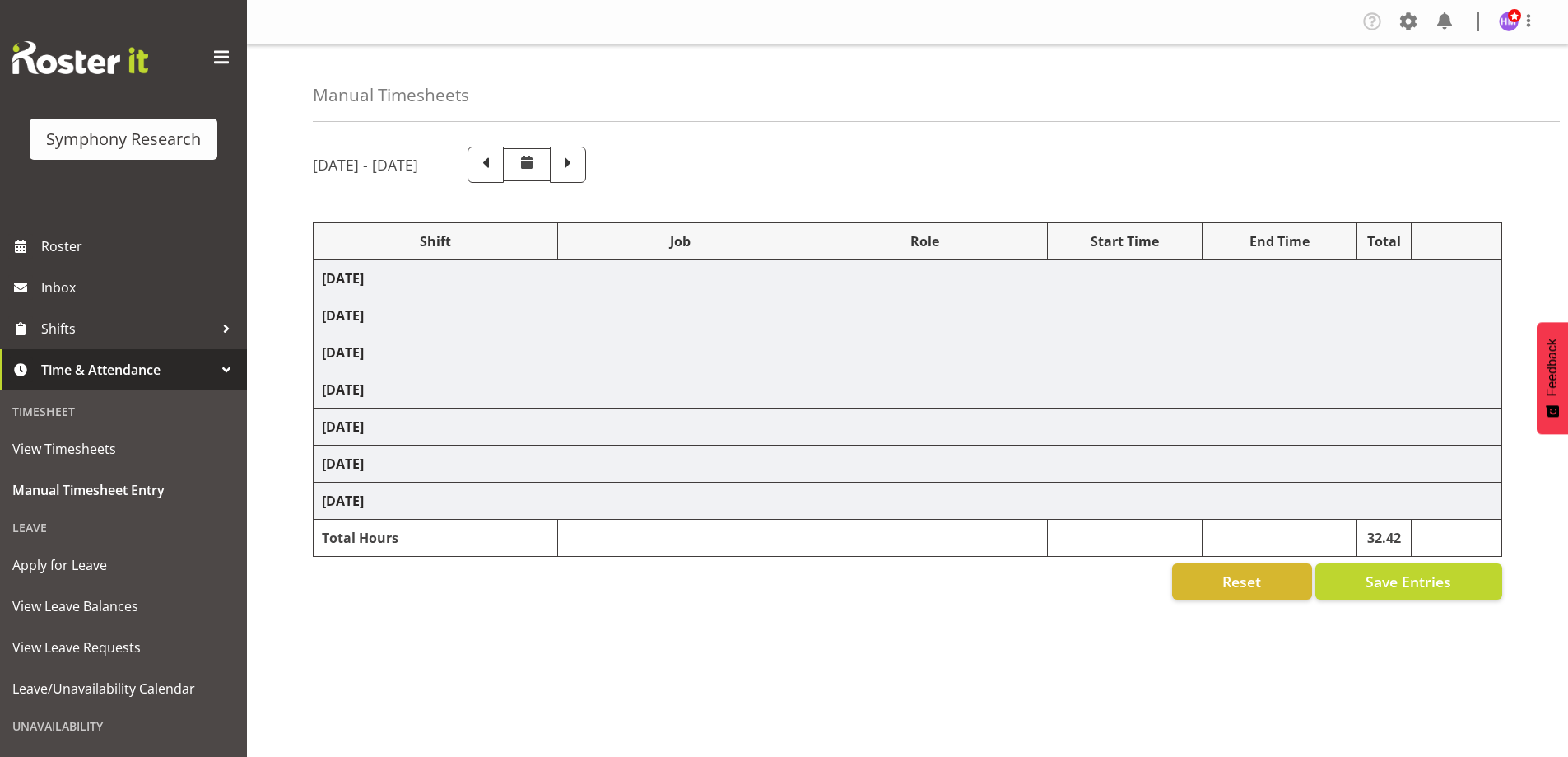
select select "1607"
select select "10458"
select select "1607"
select select "10420"
select select "1607"
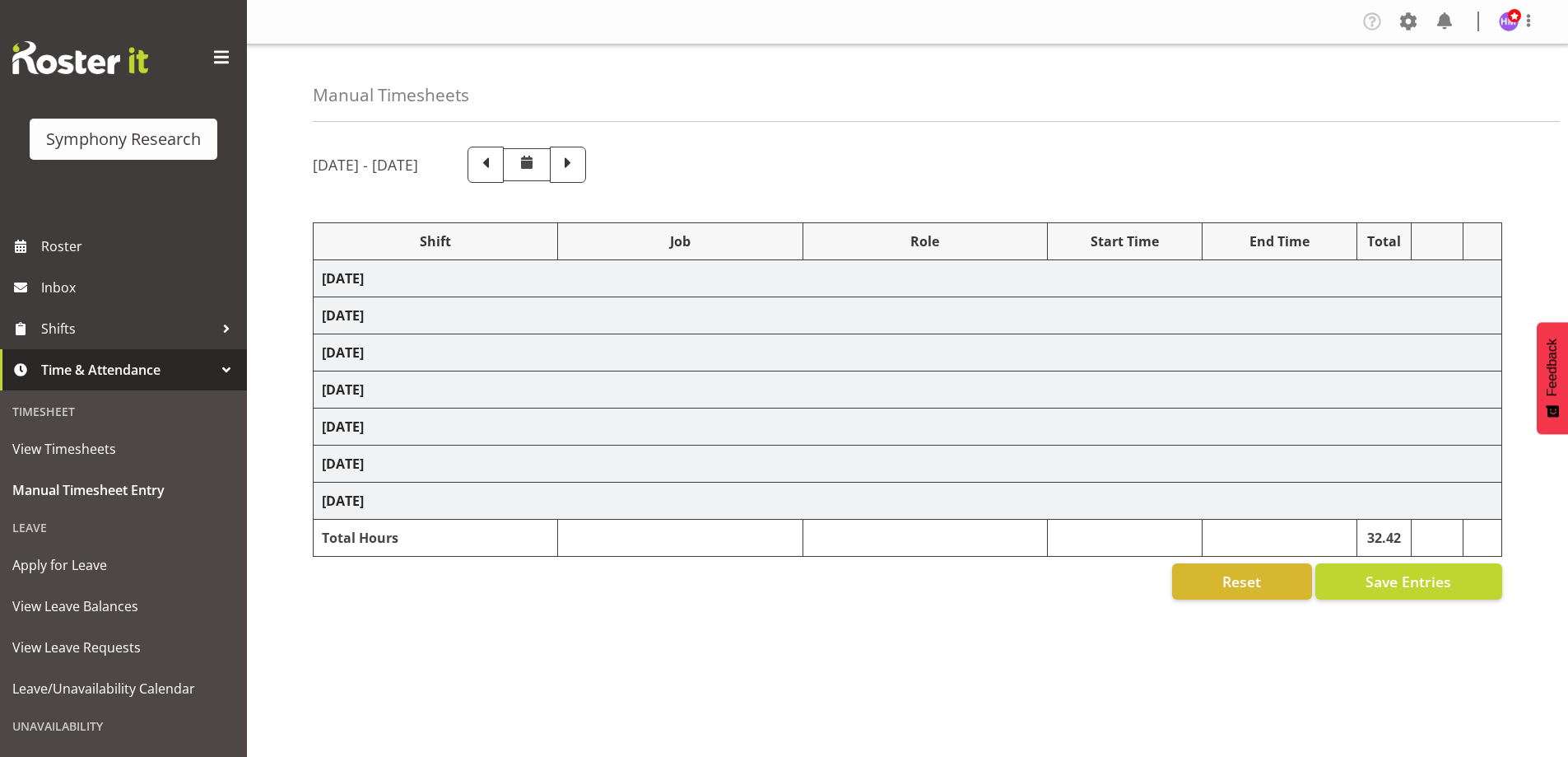
select select "10242"
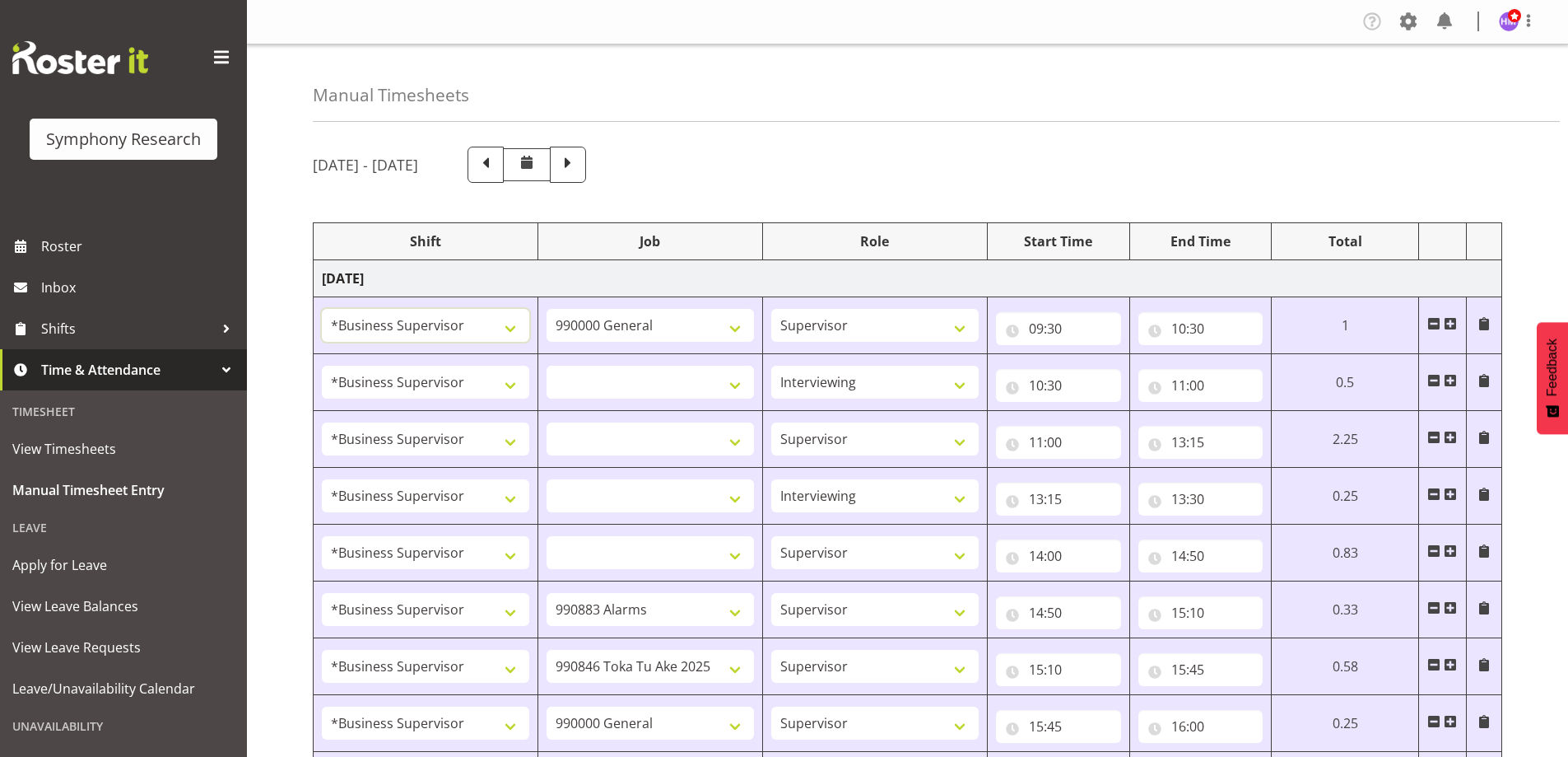
drag, startPoint x: 419, startPoint y: 382, endPoint x: 454, endPoint y: 275, distance: 112.6
click at [454, 275] on td "Monday 4th August 2025" at bounding box center [907, 278] width 1188 height 37
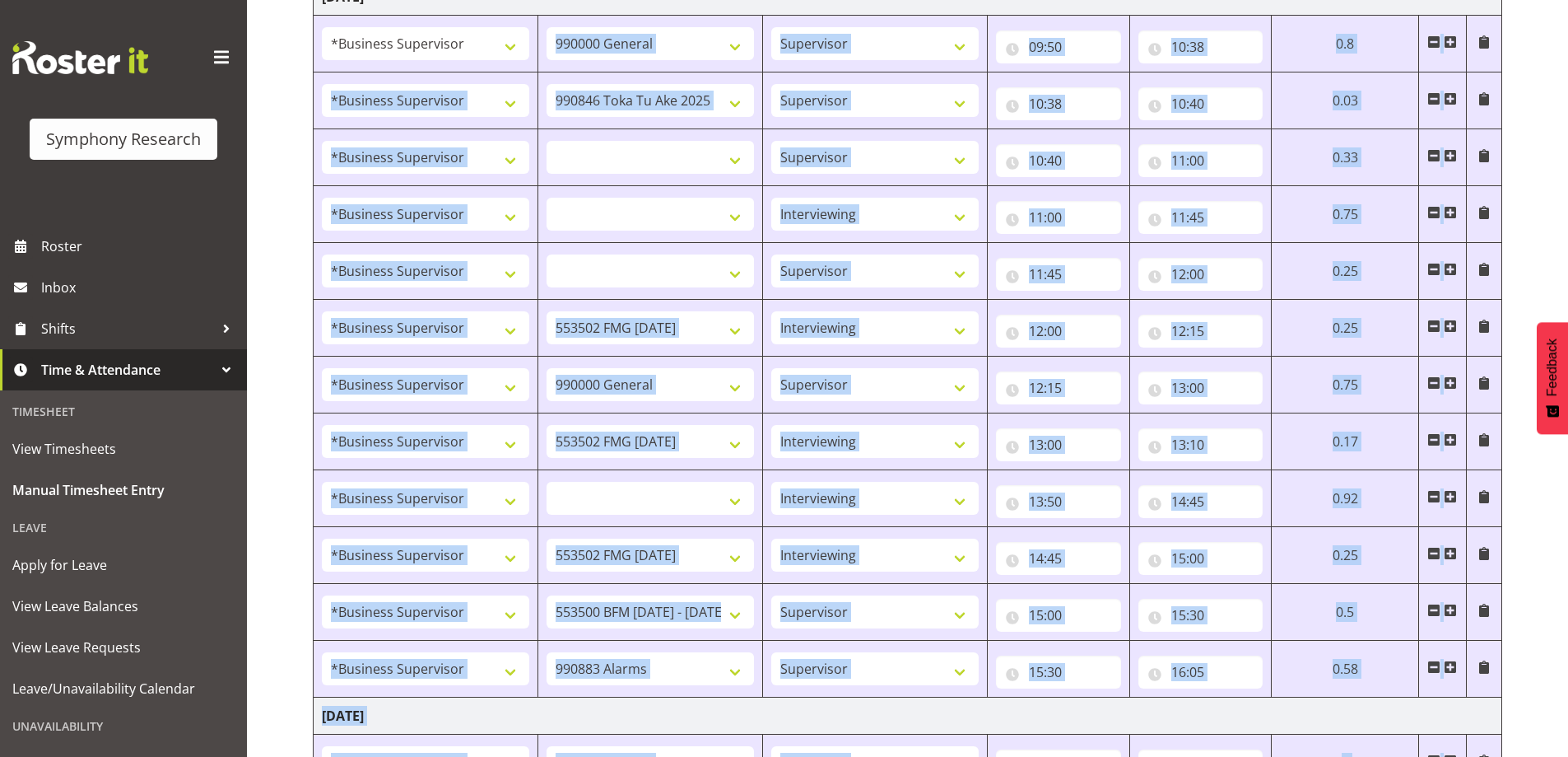
scroll to position [880, 0]
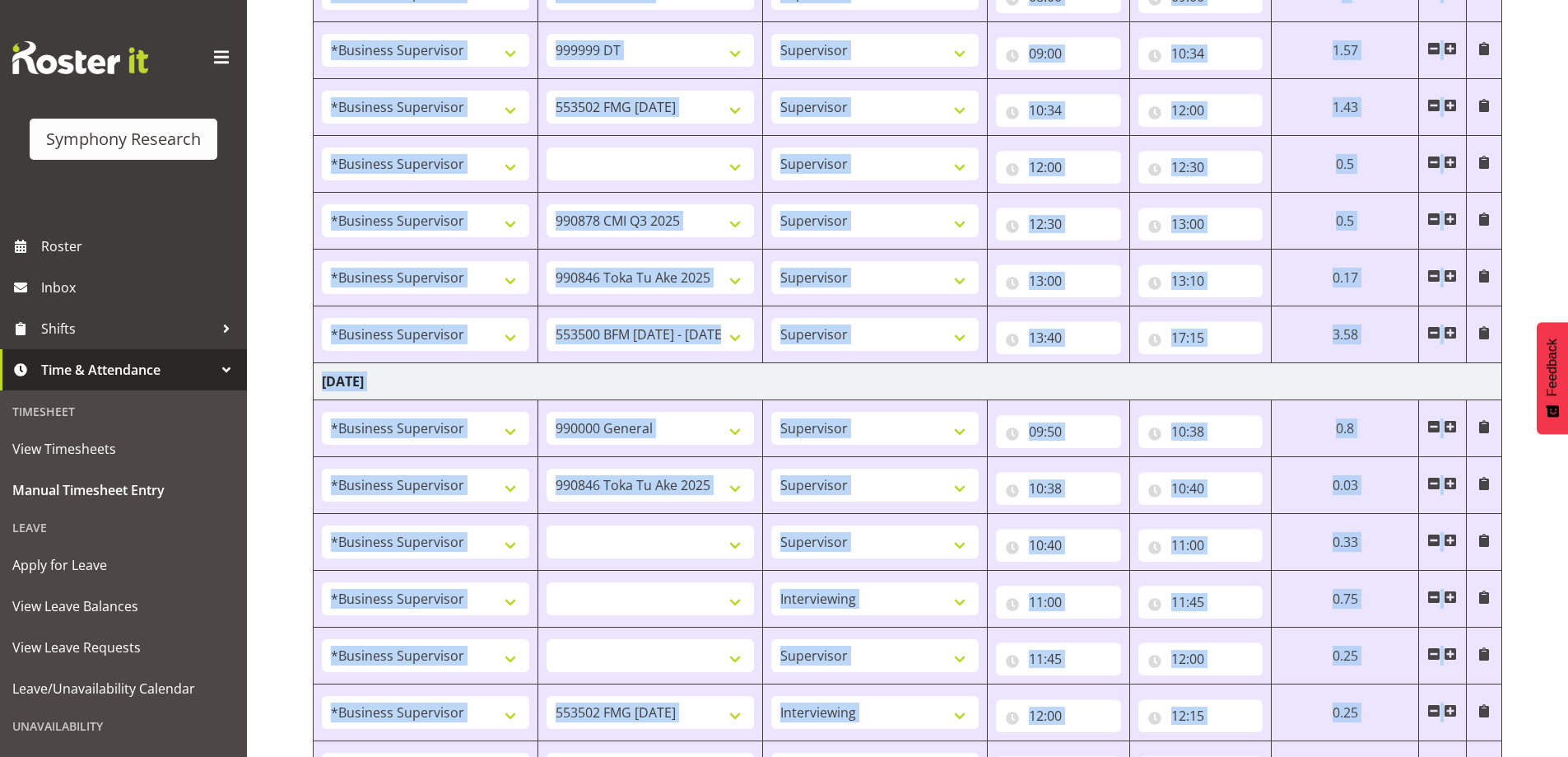
drag, startPoint x: 324, startPoint y: 384, endPoint x: 299, endPoint y: 404, distance: 32.0
click at [299, 404] on div "Manual Timesheets August 4th - August 10th 2025 Shift Job Role Start Time End T…" at bounding box center [907, 499] width 1321 height 2669
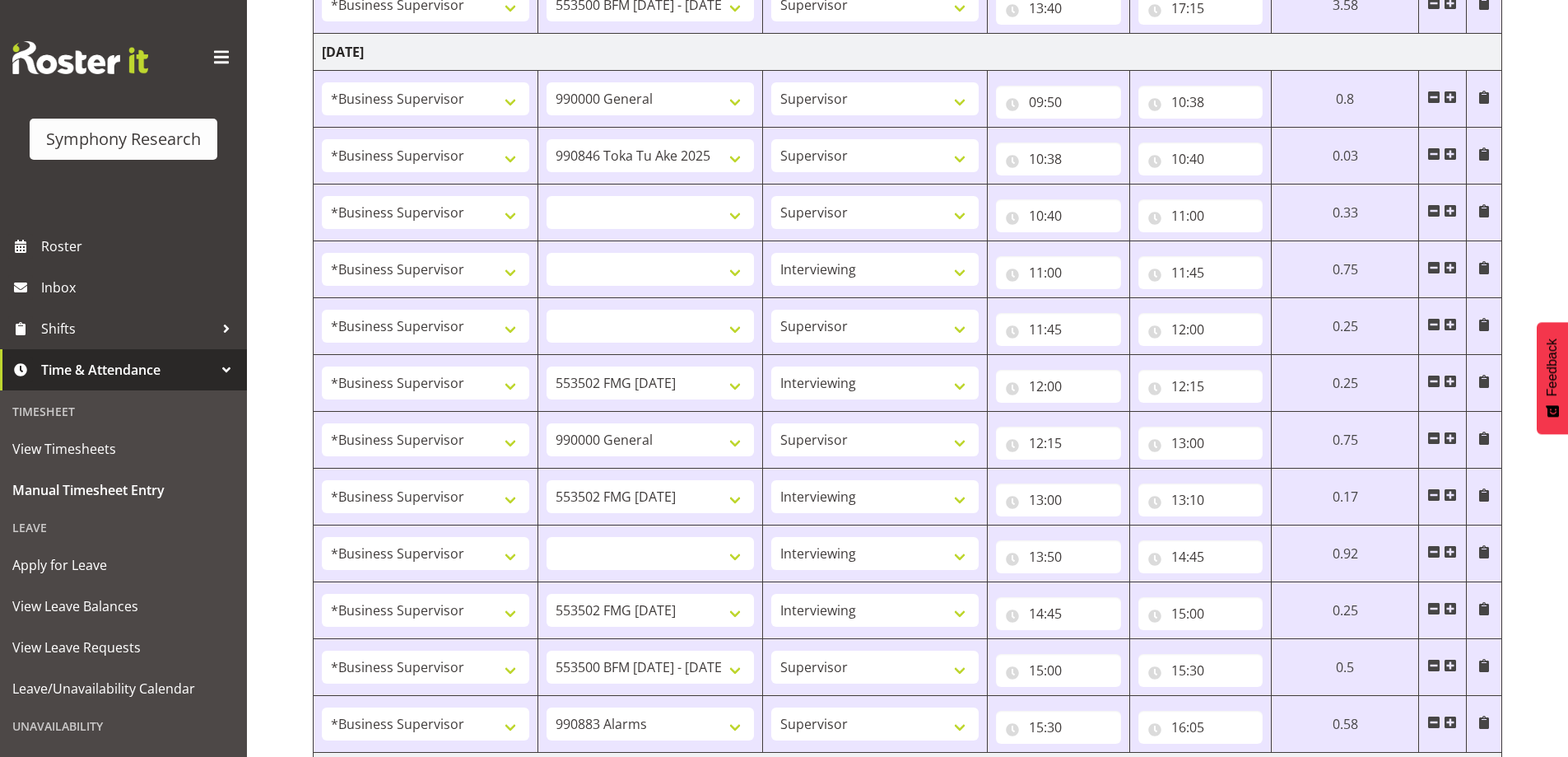
scroll to position [1242, 0]
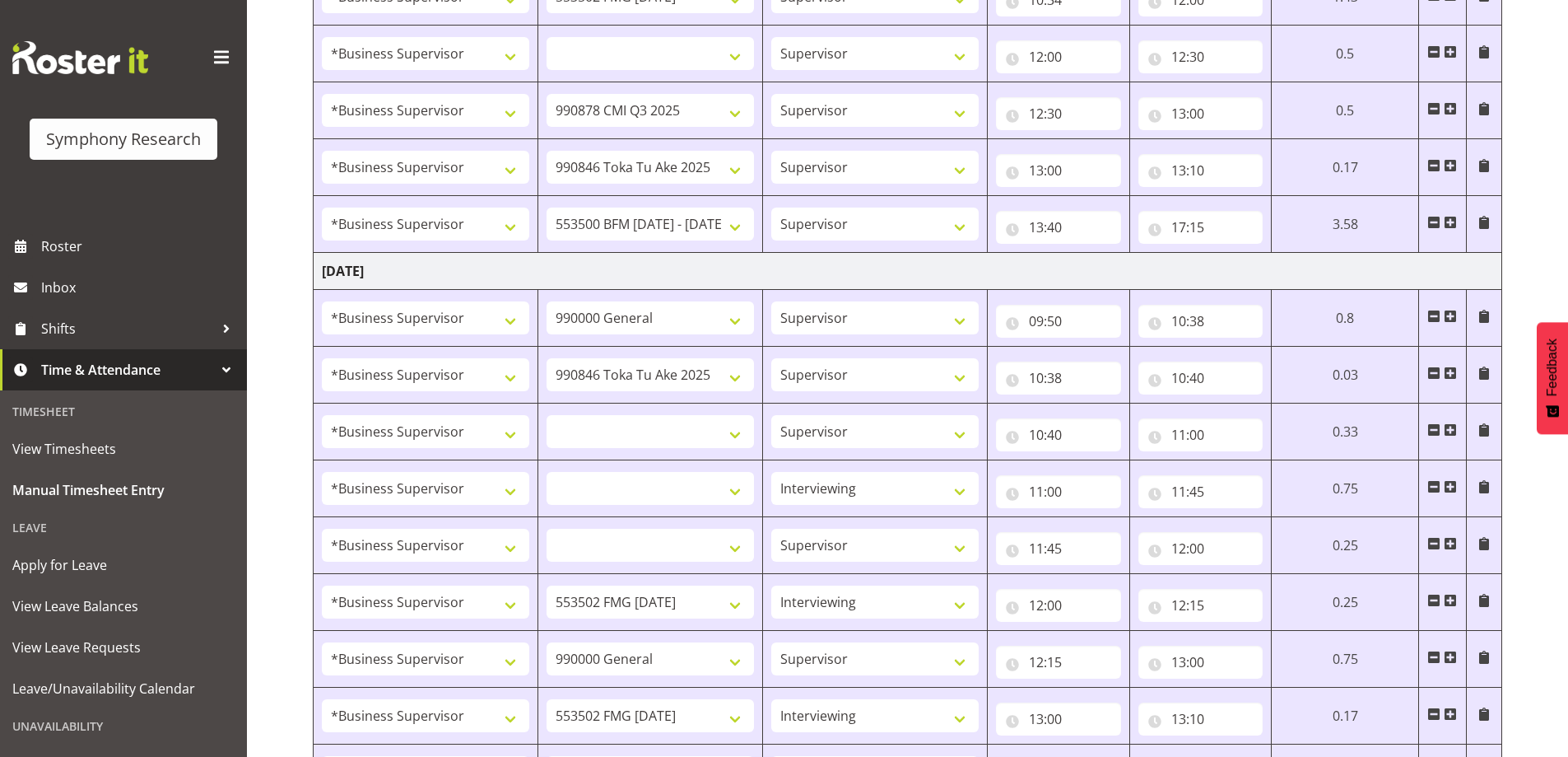
click at [299, 404] on div "Manual Timesheets August 4th - August 10th 2025 Shift Job Role Start Time End T…" at bounding box center [907, 388] width 1321 height 2669
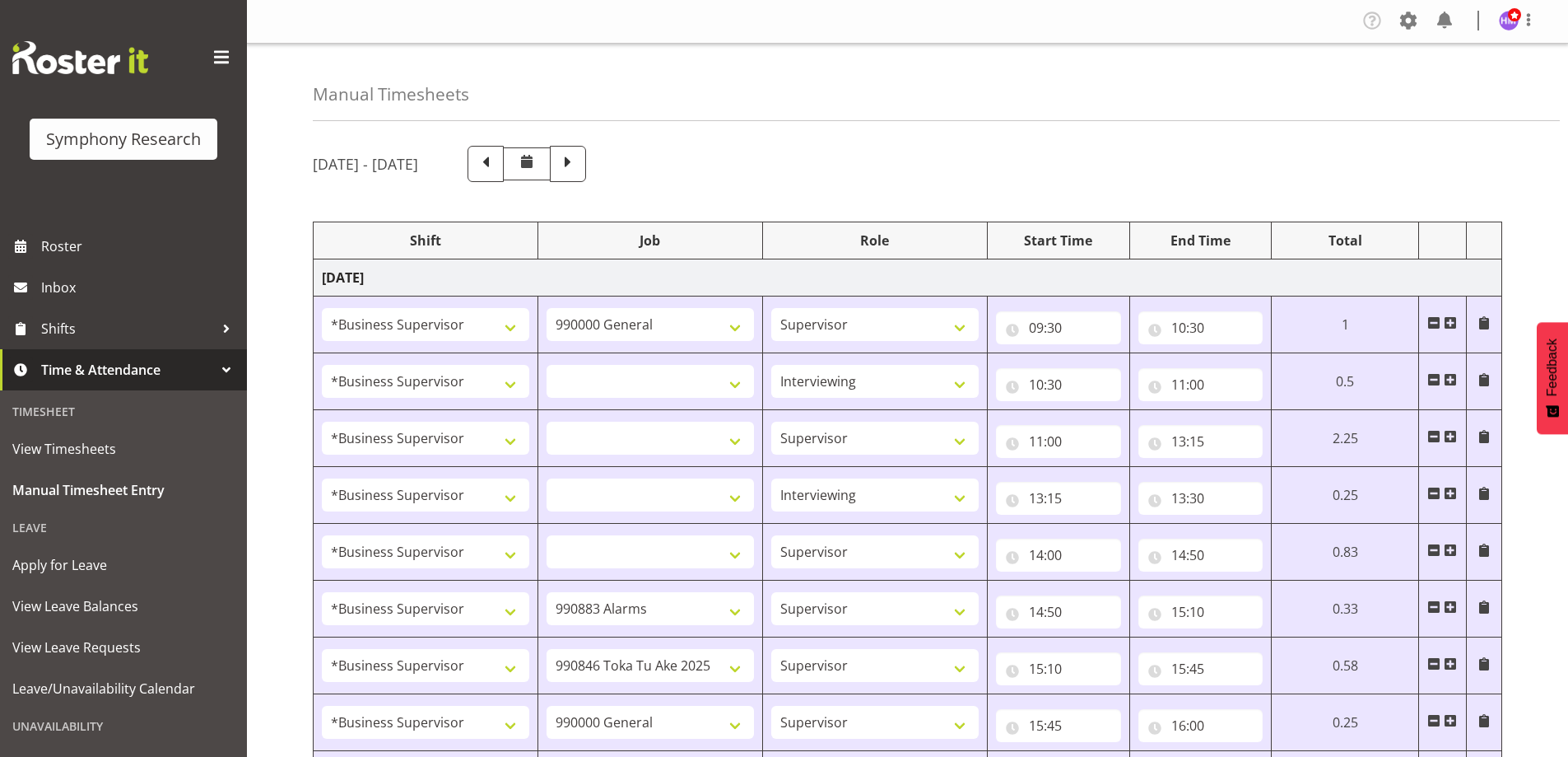
scroll to position [0, 0]
click at [578, 162] on span at bounding box center [568, 162] width 22 height 22
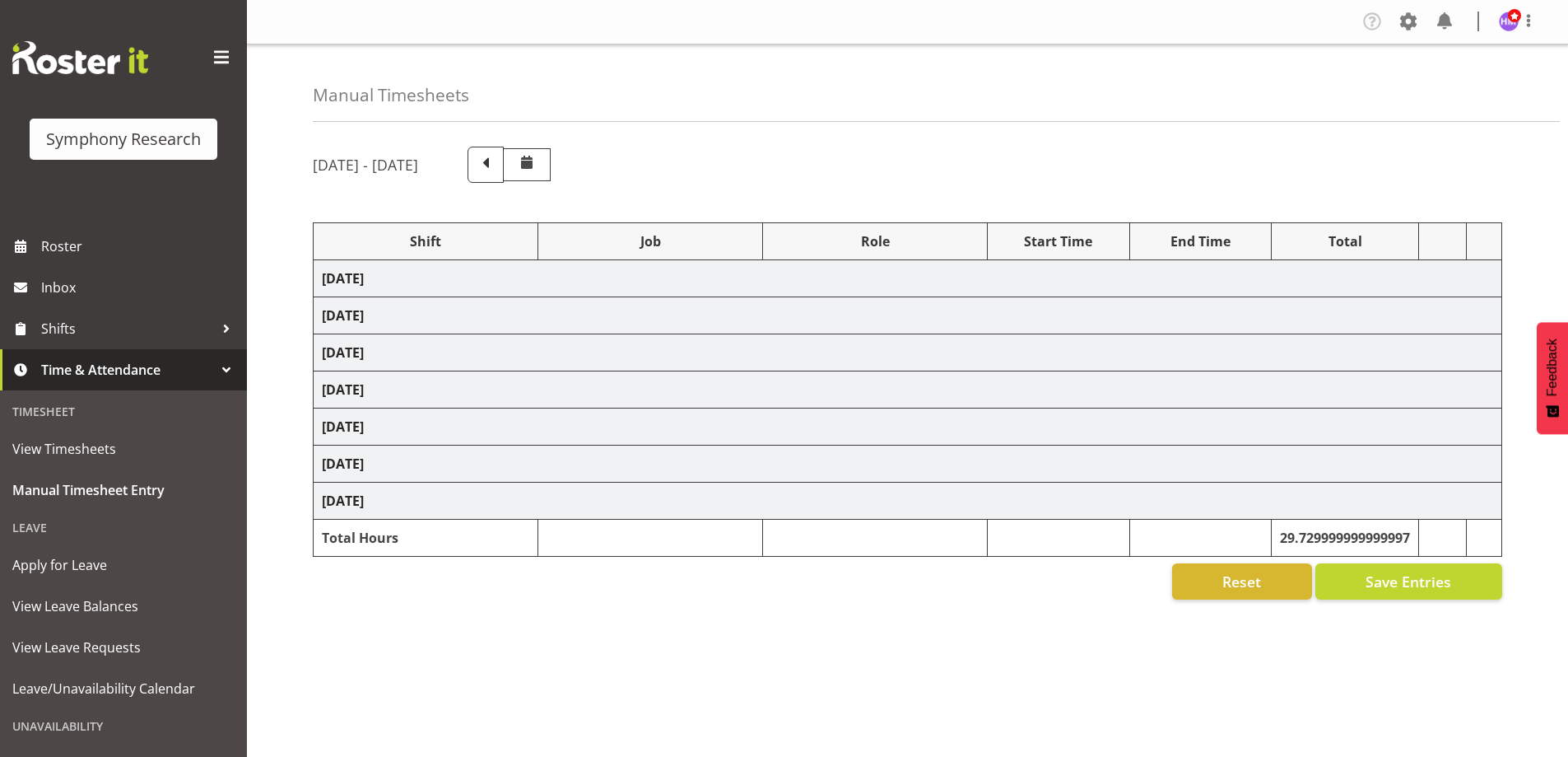
click at [644, 91] on div "Manual Timesheets" at bounding box center [935, 84] width 1247 height 78
select select "1607"
select select "10499"
select select "1607"
select select "2379"
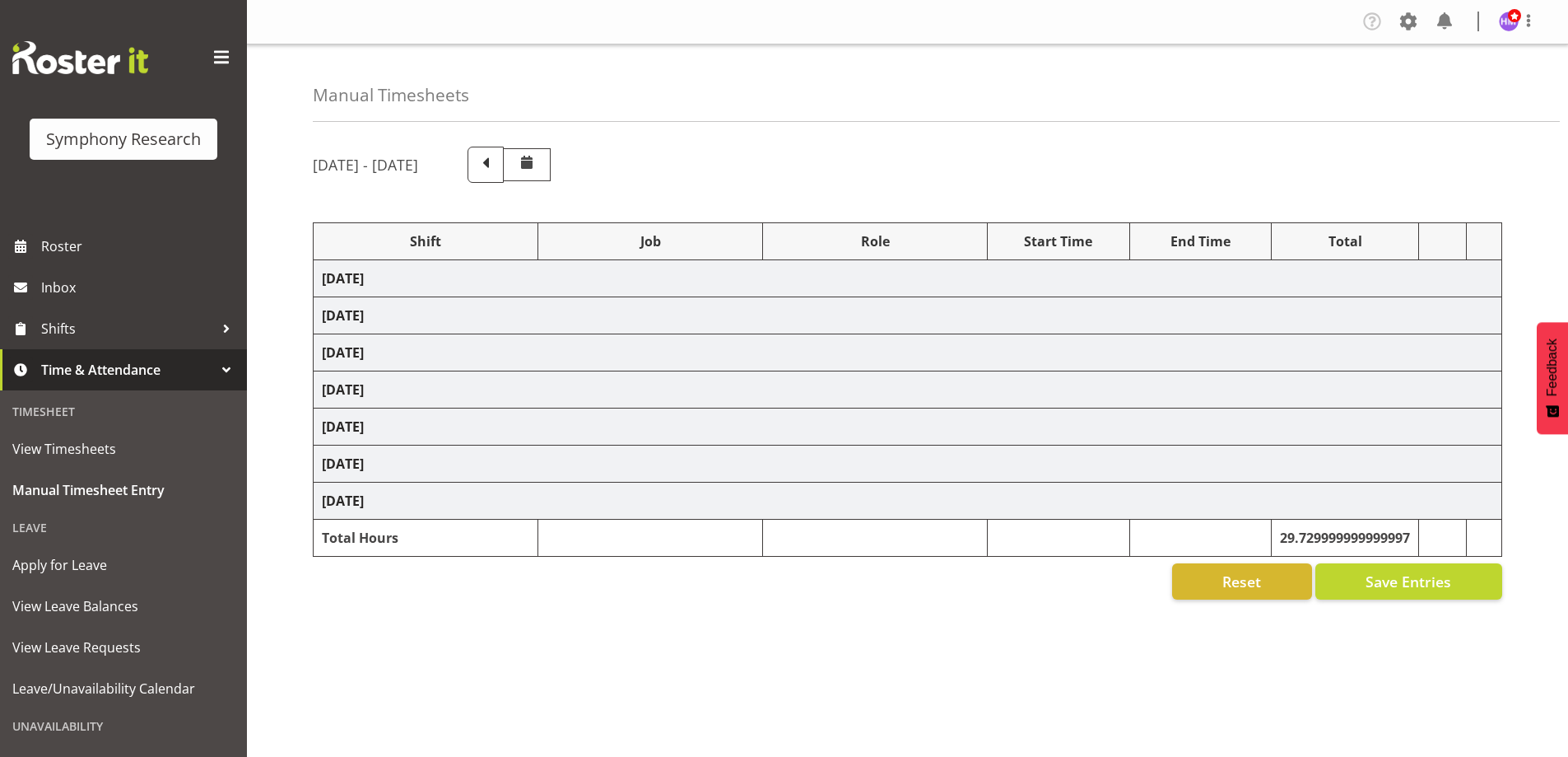
select select "1607"
select select "2379"
select select "1607"
select select "743"
select select "1607"
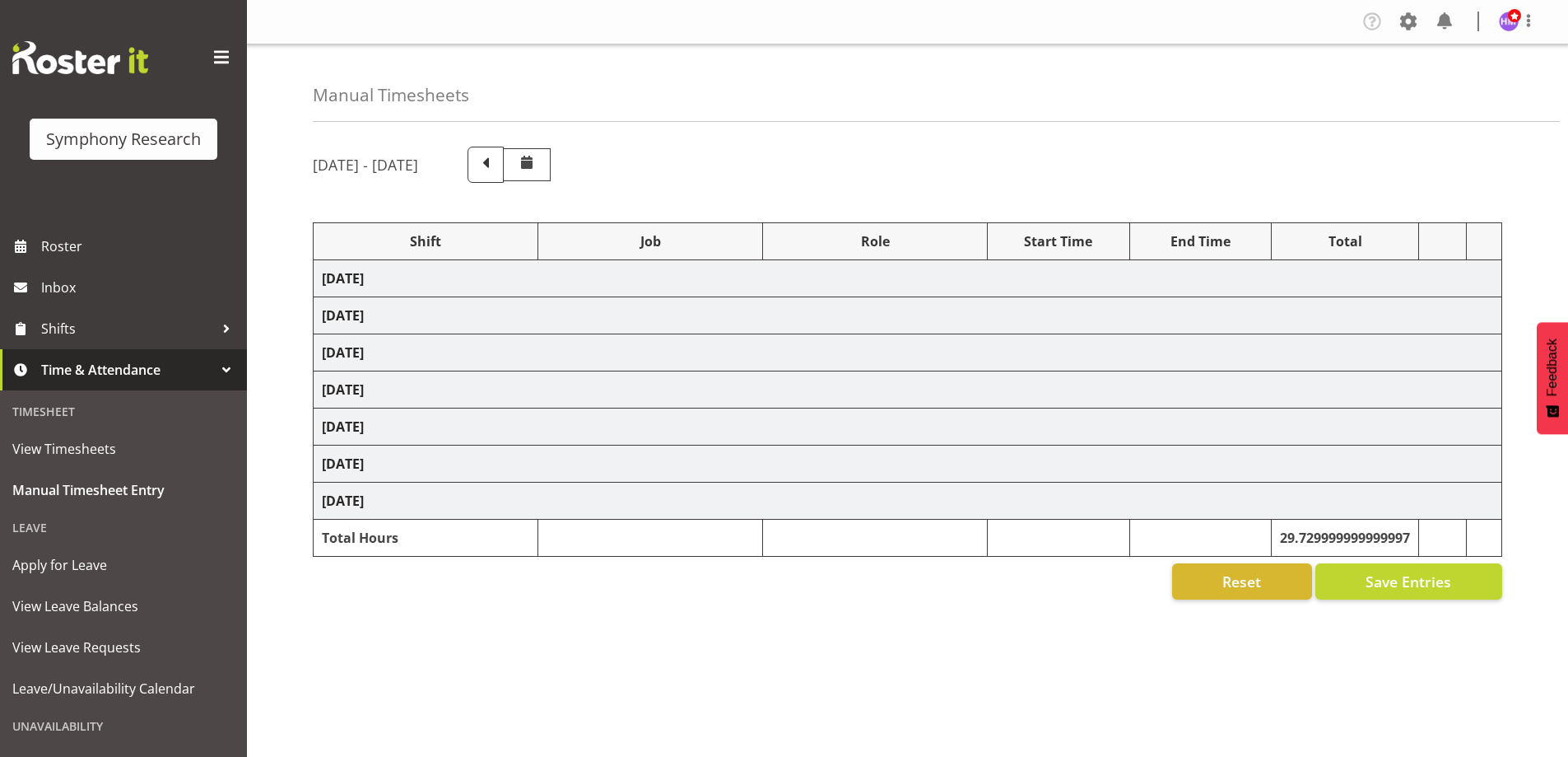
select select "9636"
select select "1607"
select select "2379"
select select "1607"
select select "743"
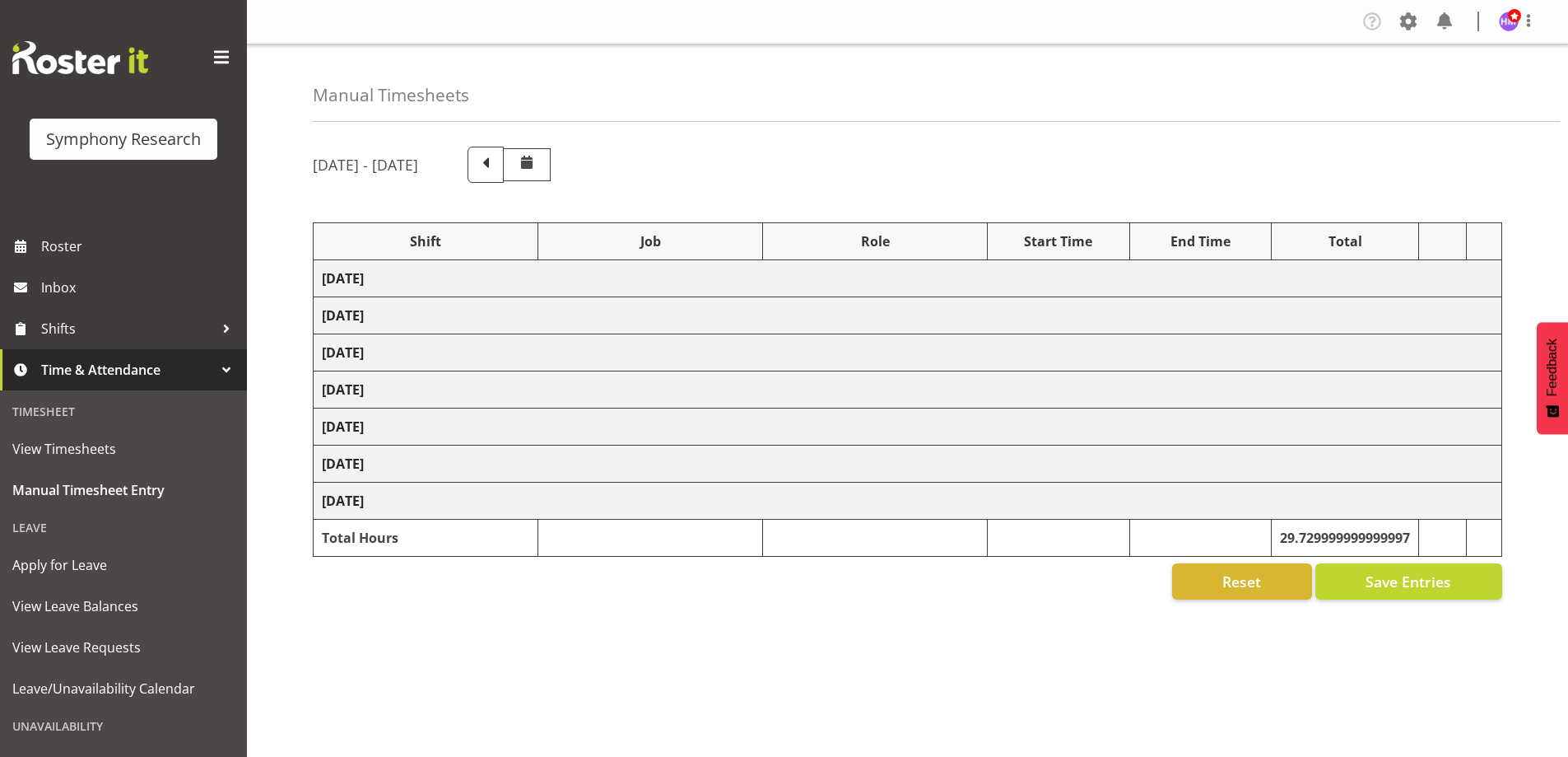
select select "1607"
select select "9426"
select select "1607"
select select "10239"
select select "1607"
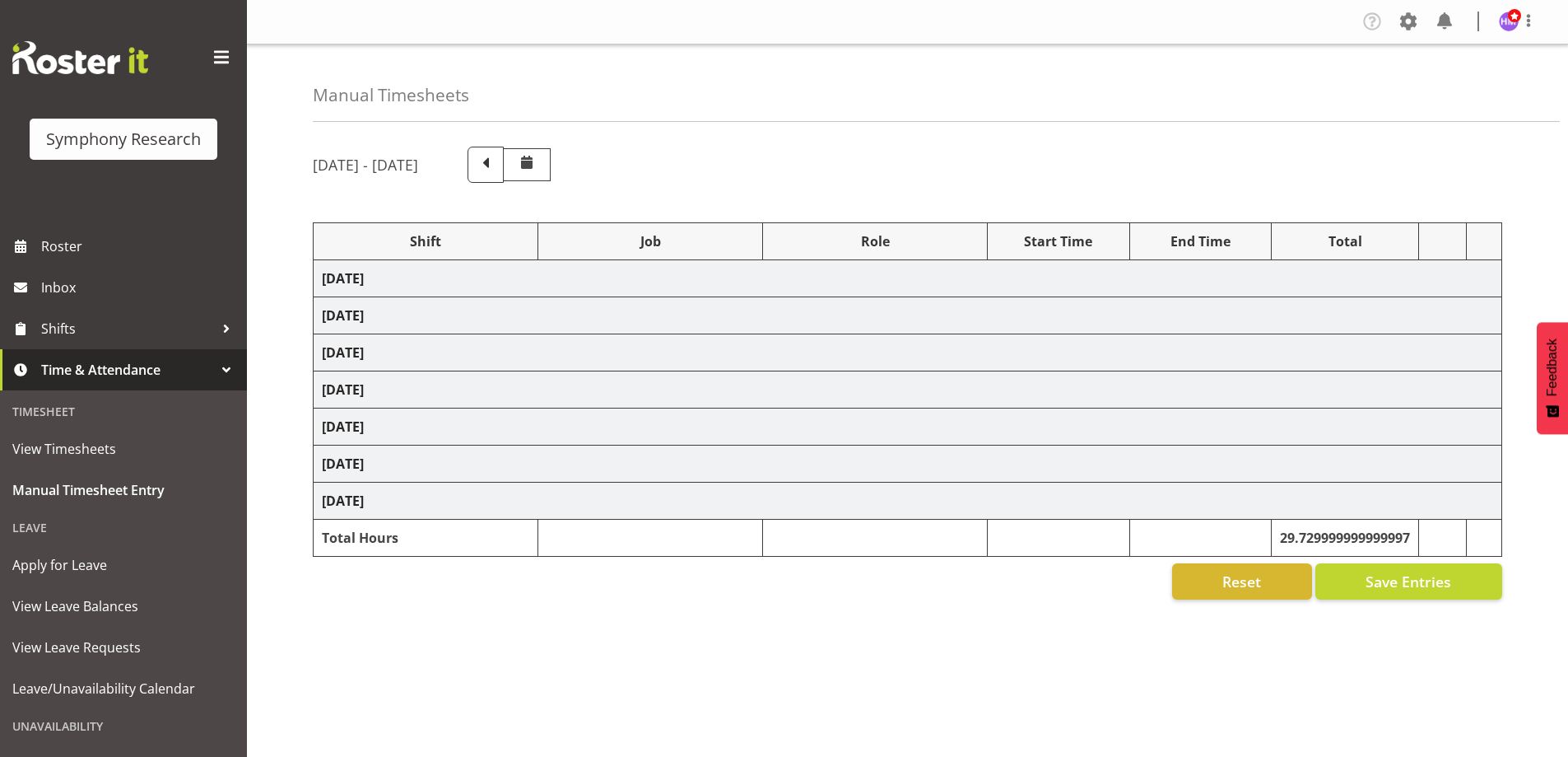
select select "10420"
select select "1607"
select select "9636"
select select "1607"
select select "10458"
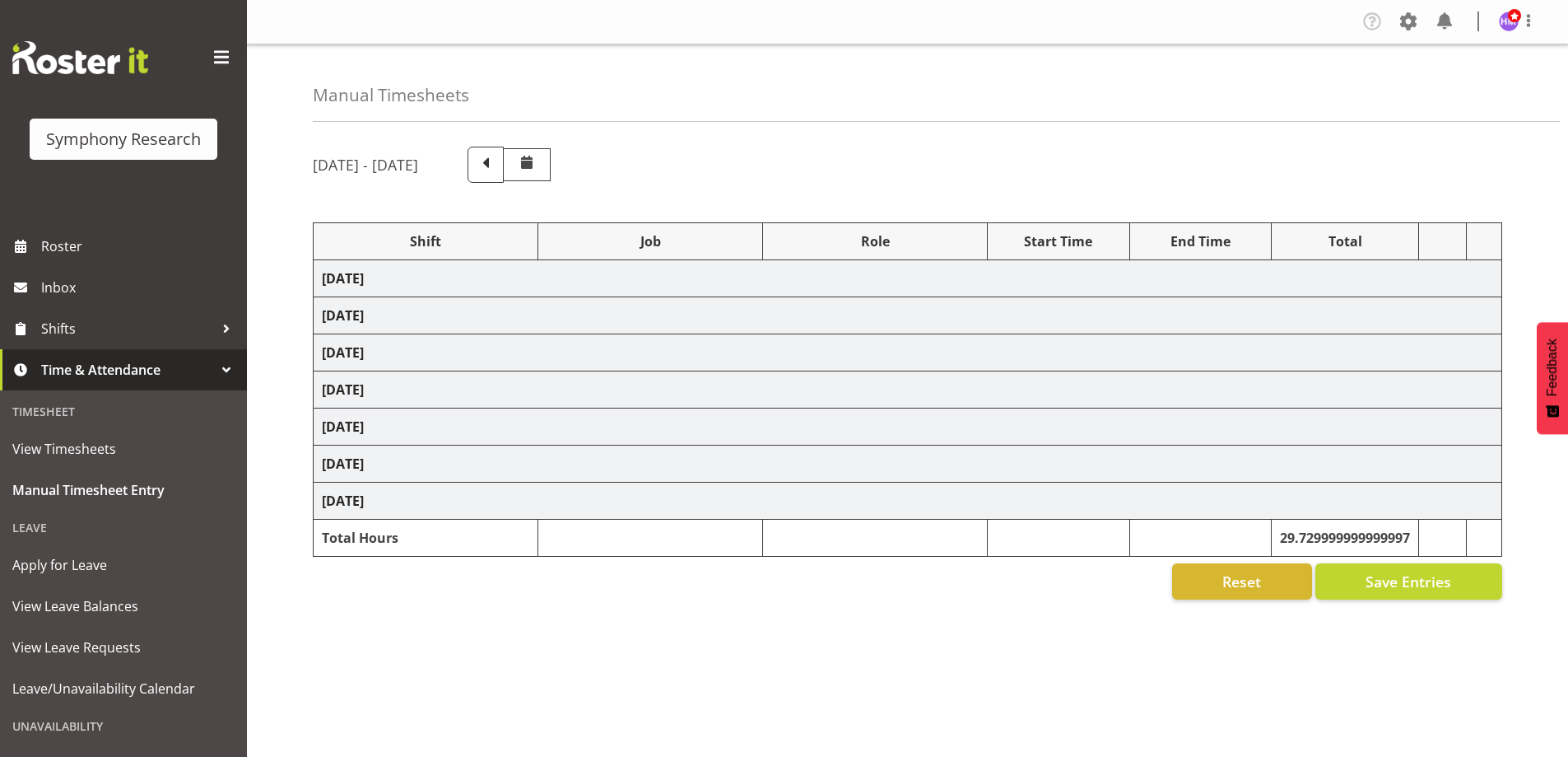
select select "1607"
select select "10242"
select select "1607"
select select "2379"
select select "1607"
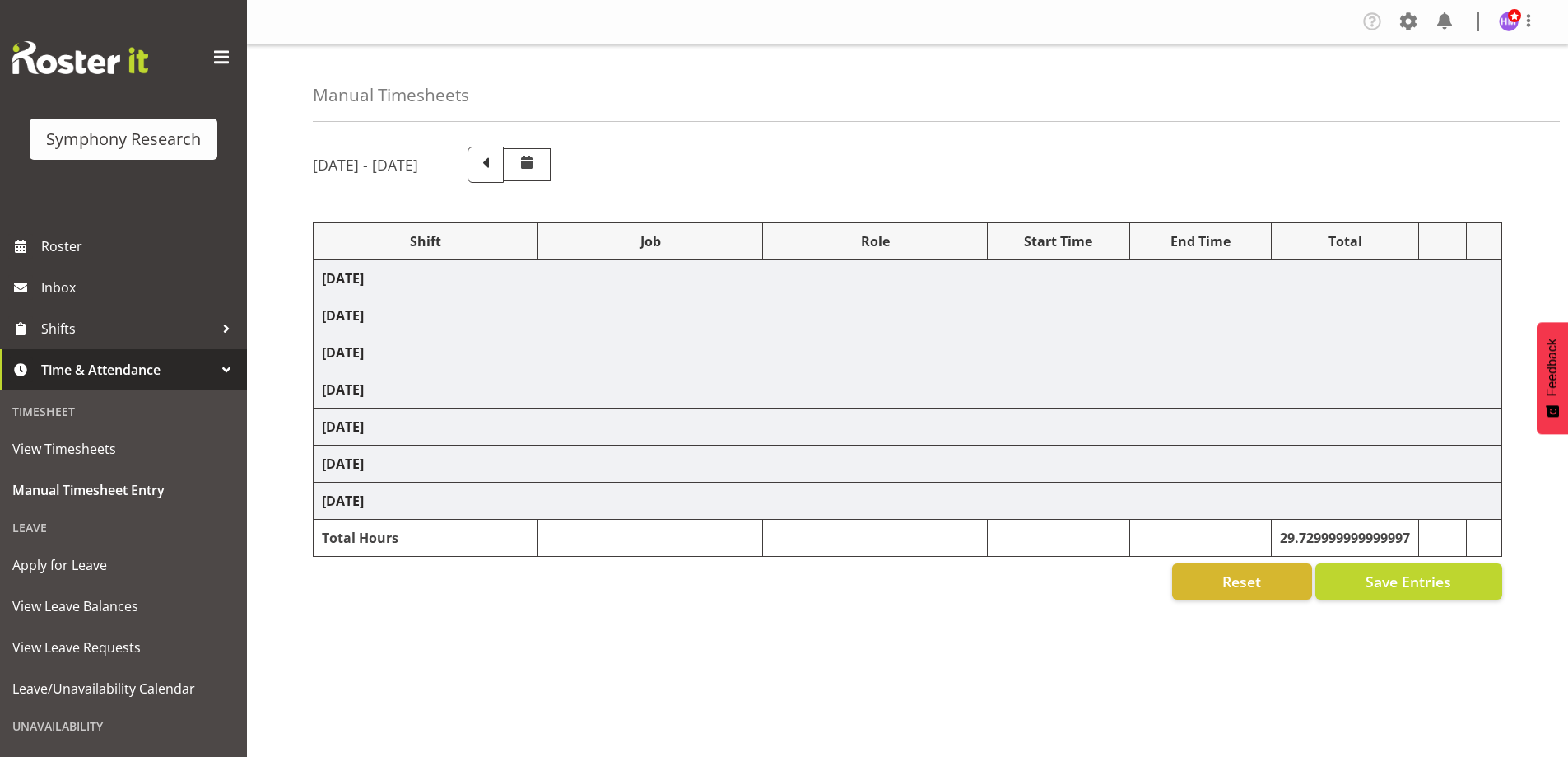
select select "2379"
select select "1607"
select select "2379"
select select "1607"
select select "743"
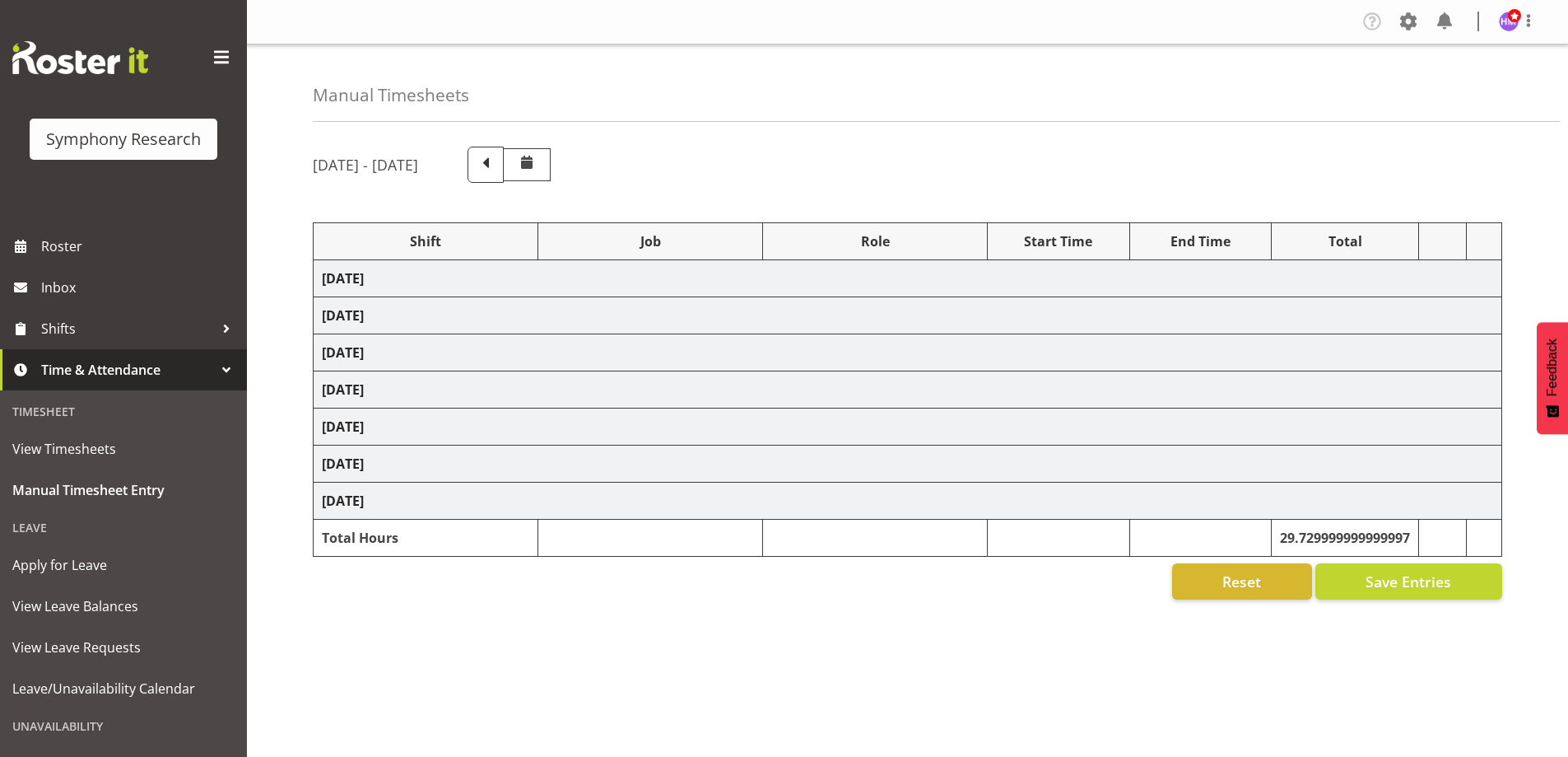
select select "1607"
select select "10242"
select select "1607"
select select "10458"
select select "1607"
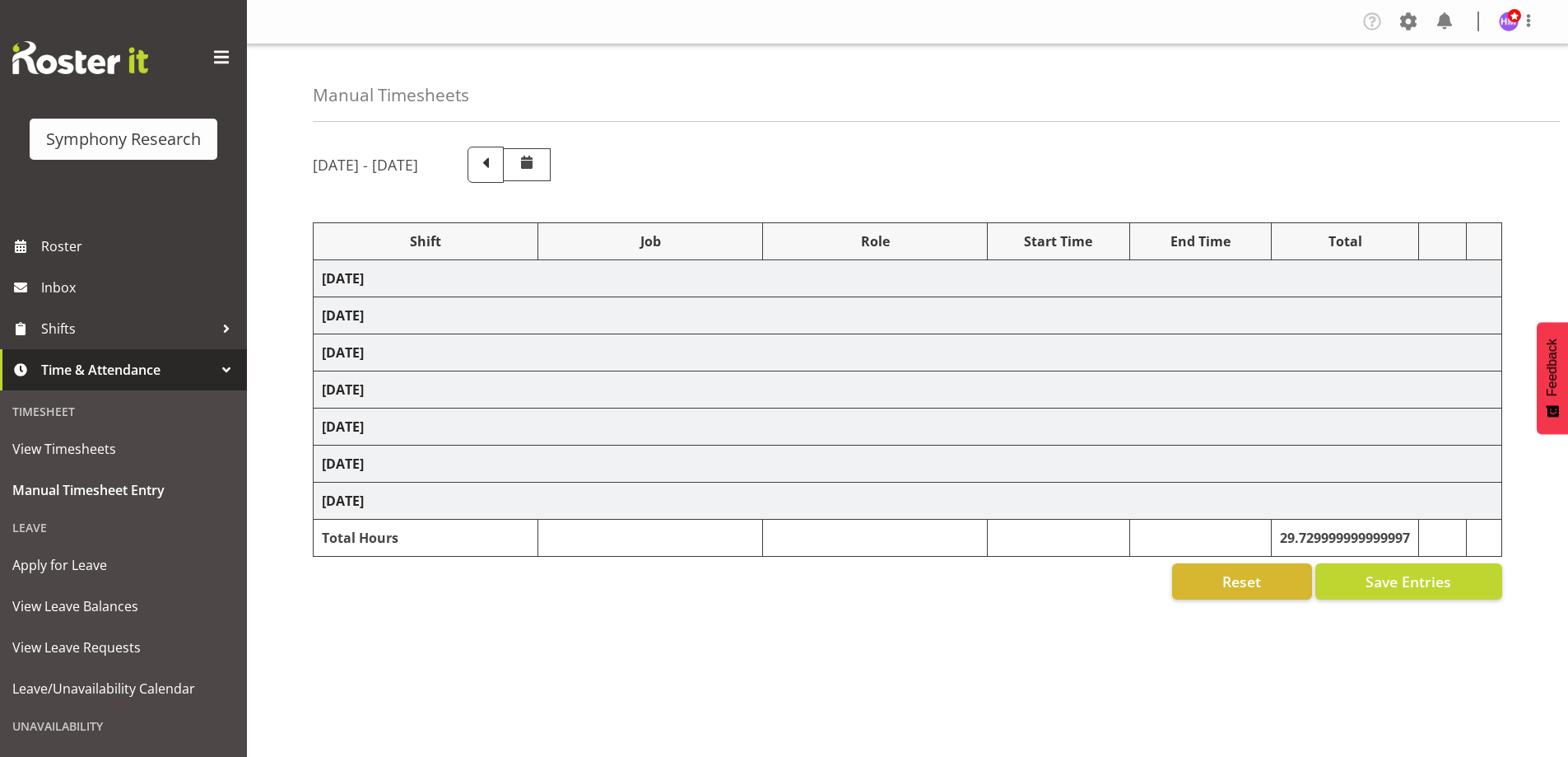
select select "9636"
select select "1607"
select select "10239"
select select "1607"
select select "9426"
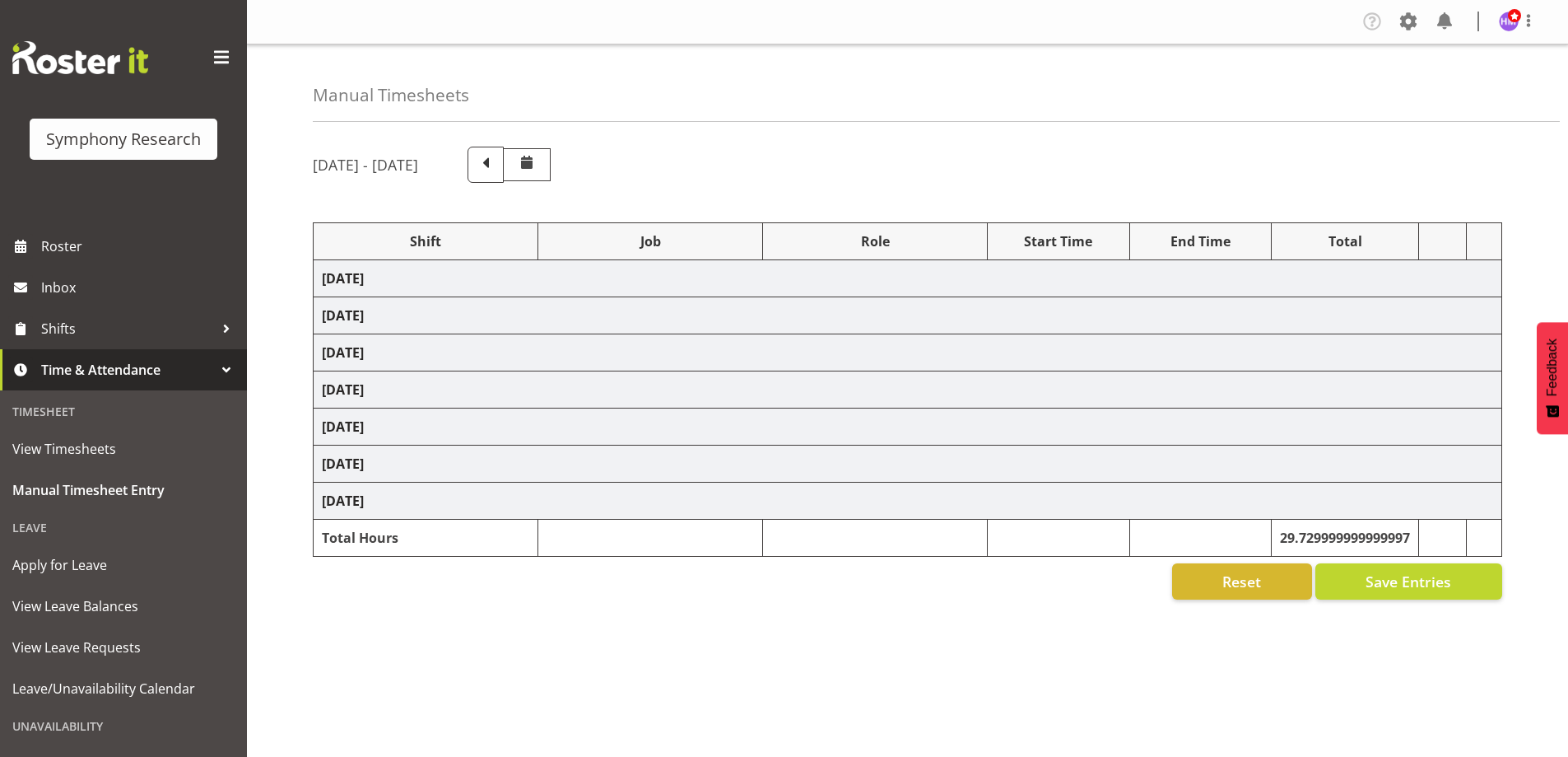
select select "1607"
select select "2379"
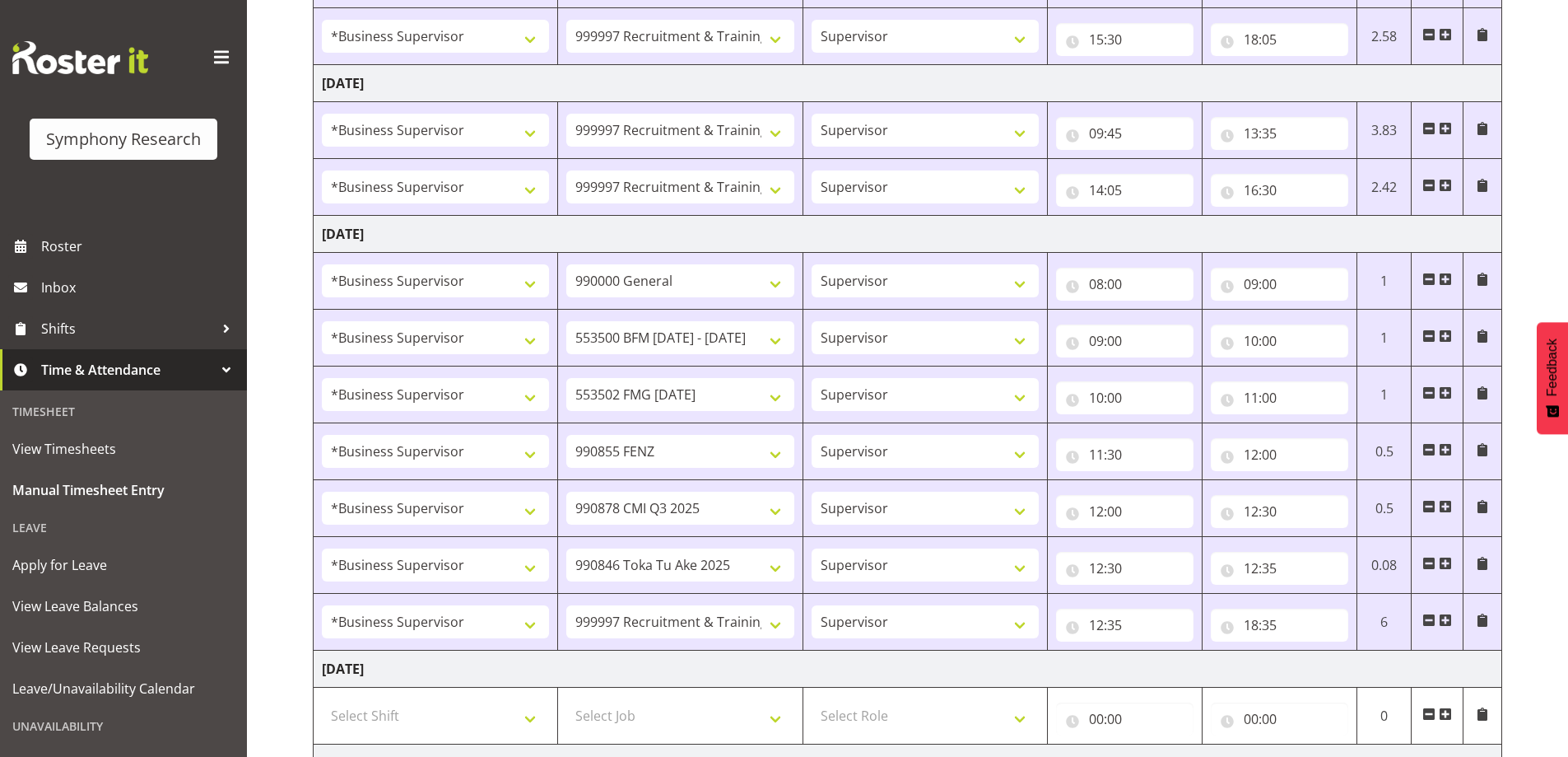
scroll to position [1060, 0]
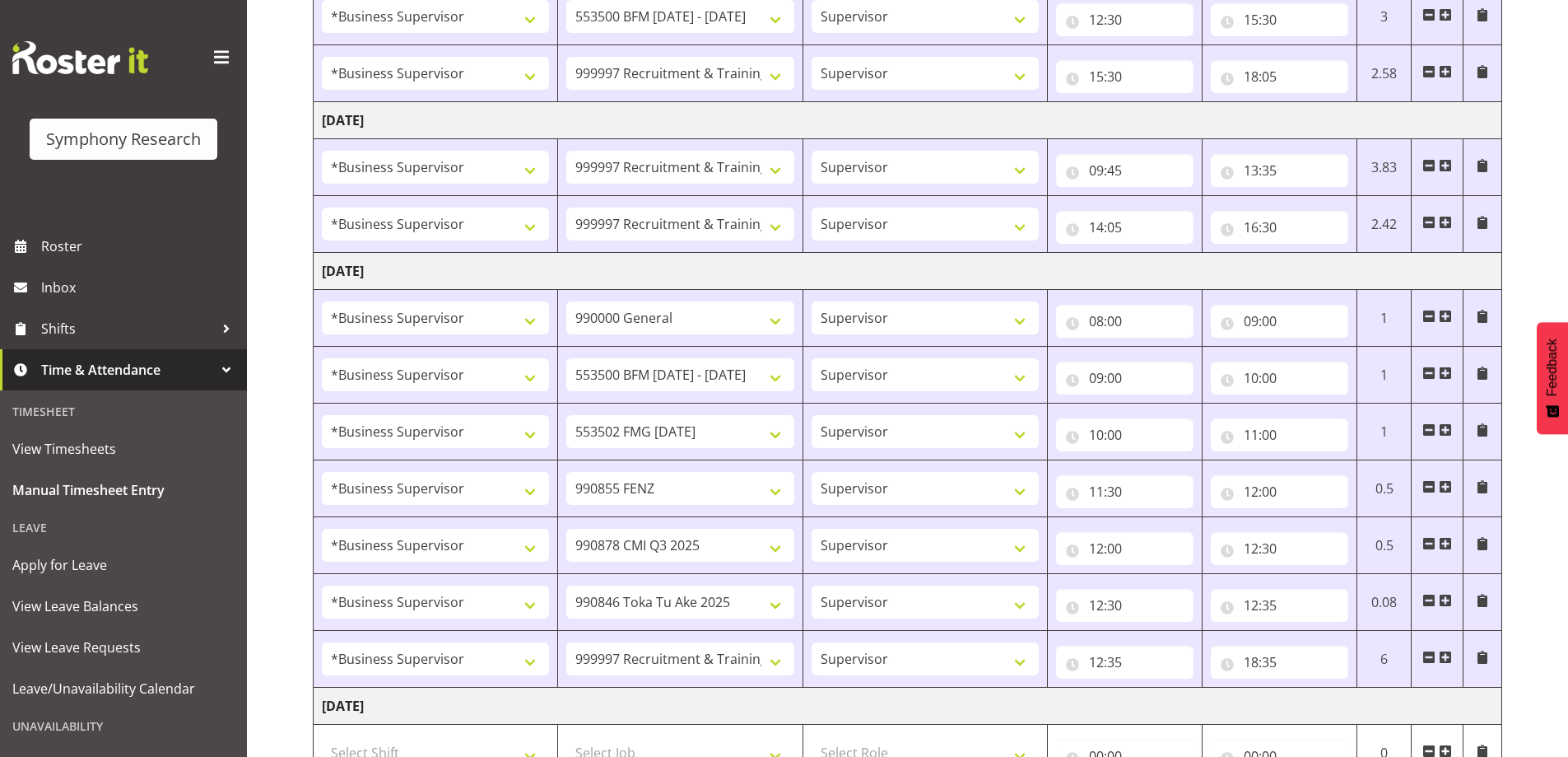
click at [644, 91] on td "550060 IF Admin 553492 World Poll Aus Wave 2 Main 2025 553500 BFM Jul - Sep 202…" at bounding box center [680, 73] width 244 height 57
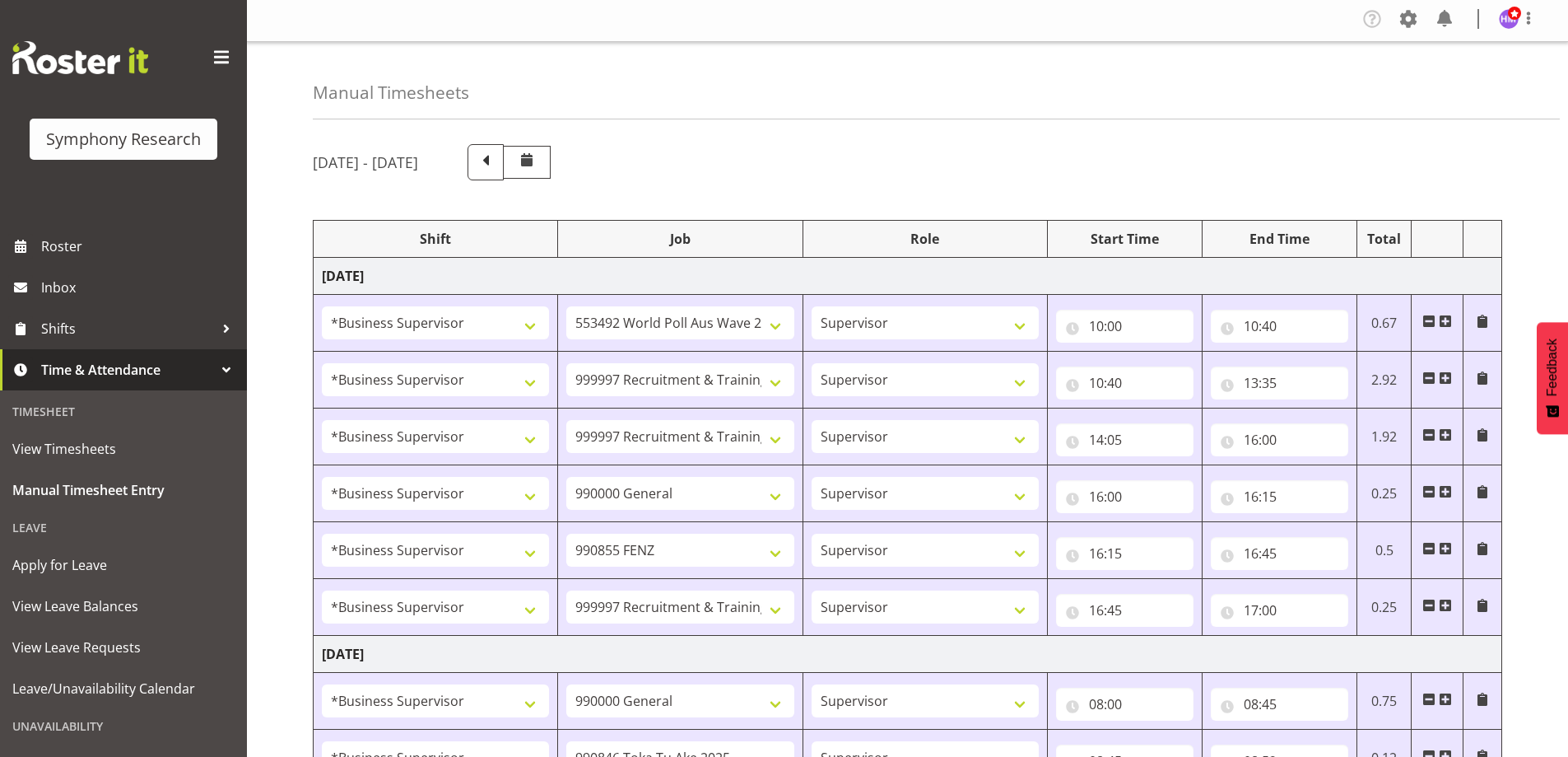
scroll to position [0, 0]
